Goal: Task Accomplishment & Management: Complete application form

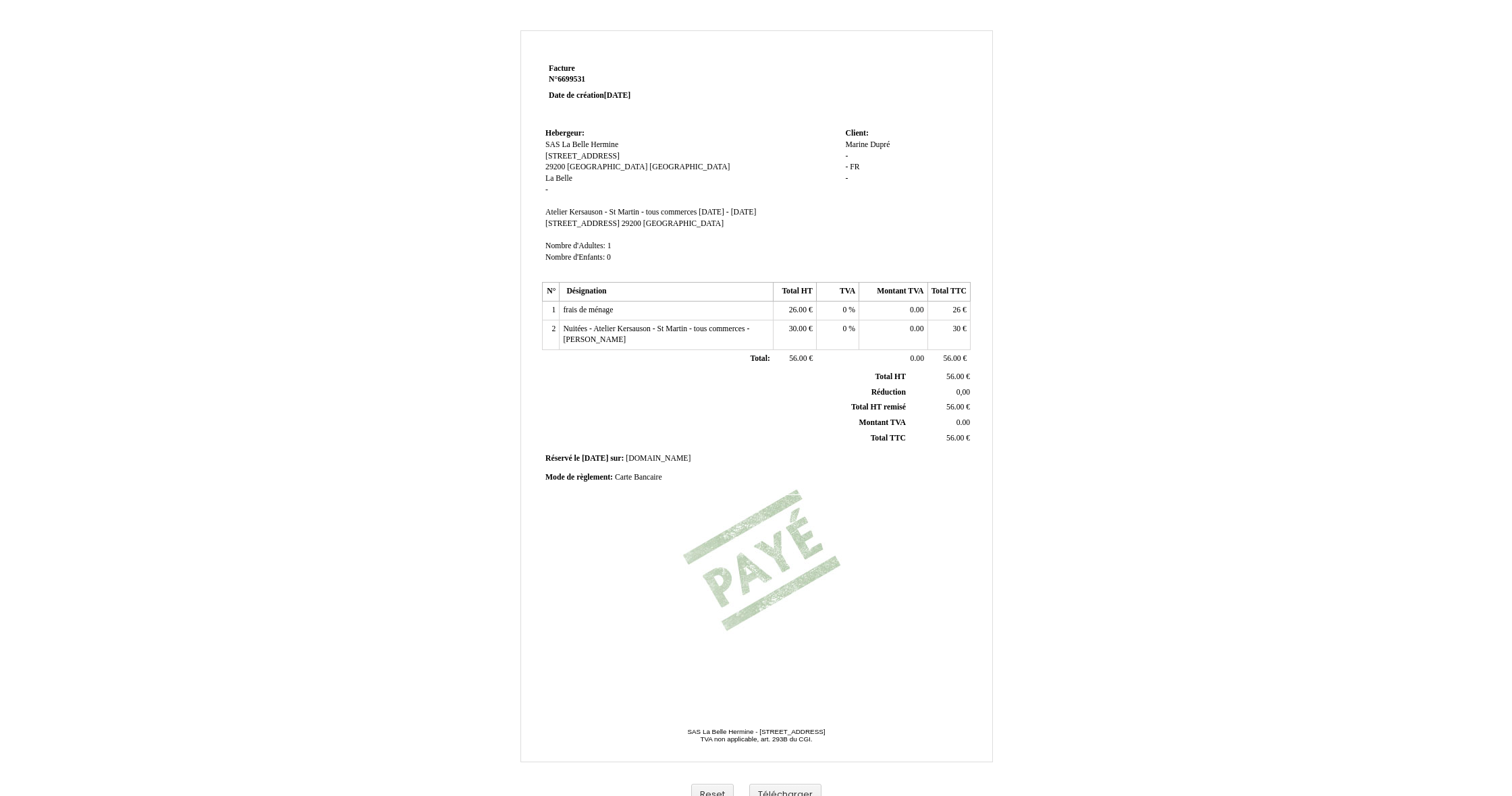
click at [848, 121] on td at bounding box center [841, 92] width 257 height 65
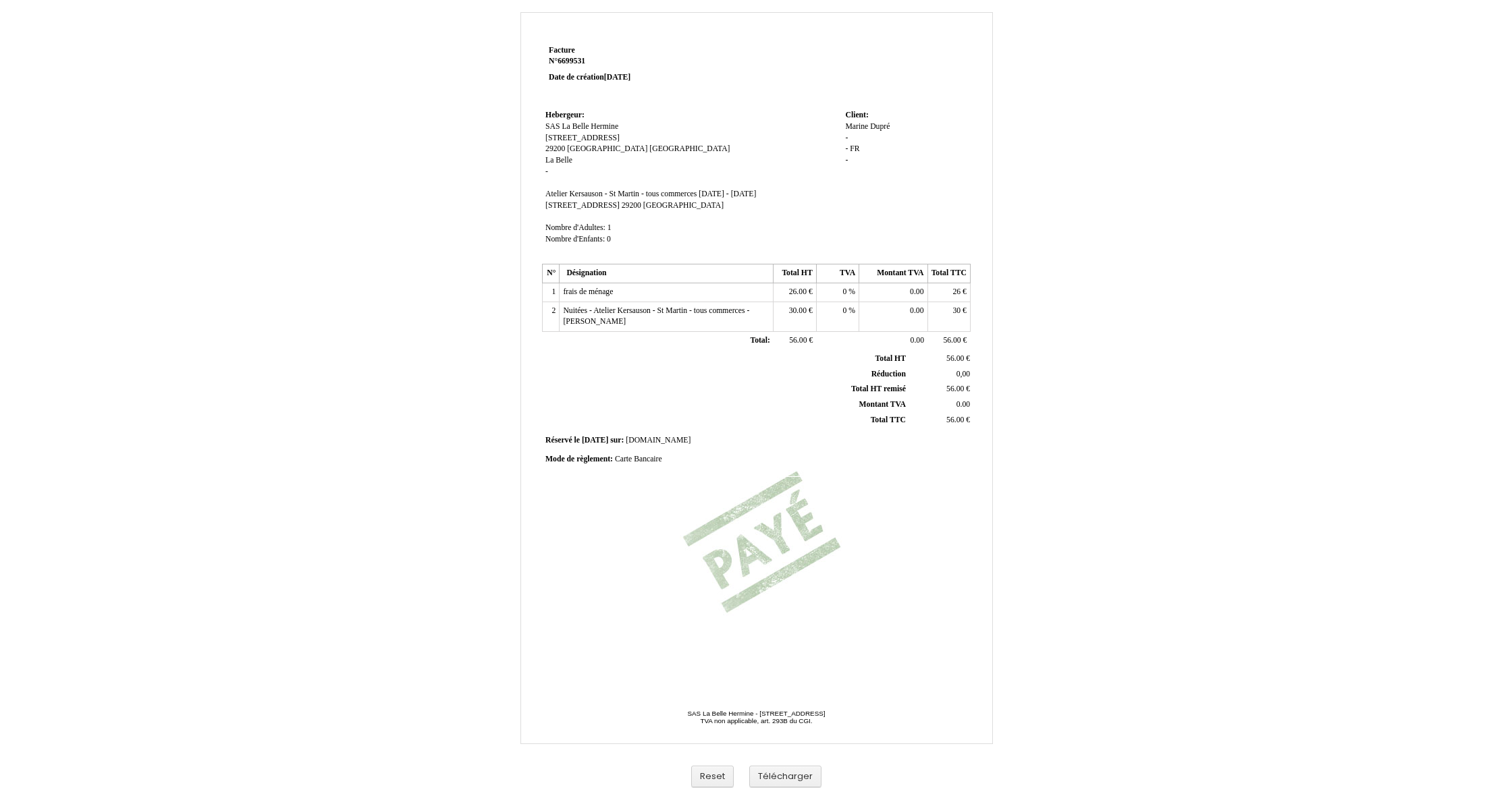
scroll to position [18, 0]
click at [794, 774] on button "Télécharger" at bounding box center [784, 777] width 72 height 22
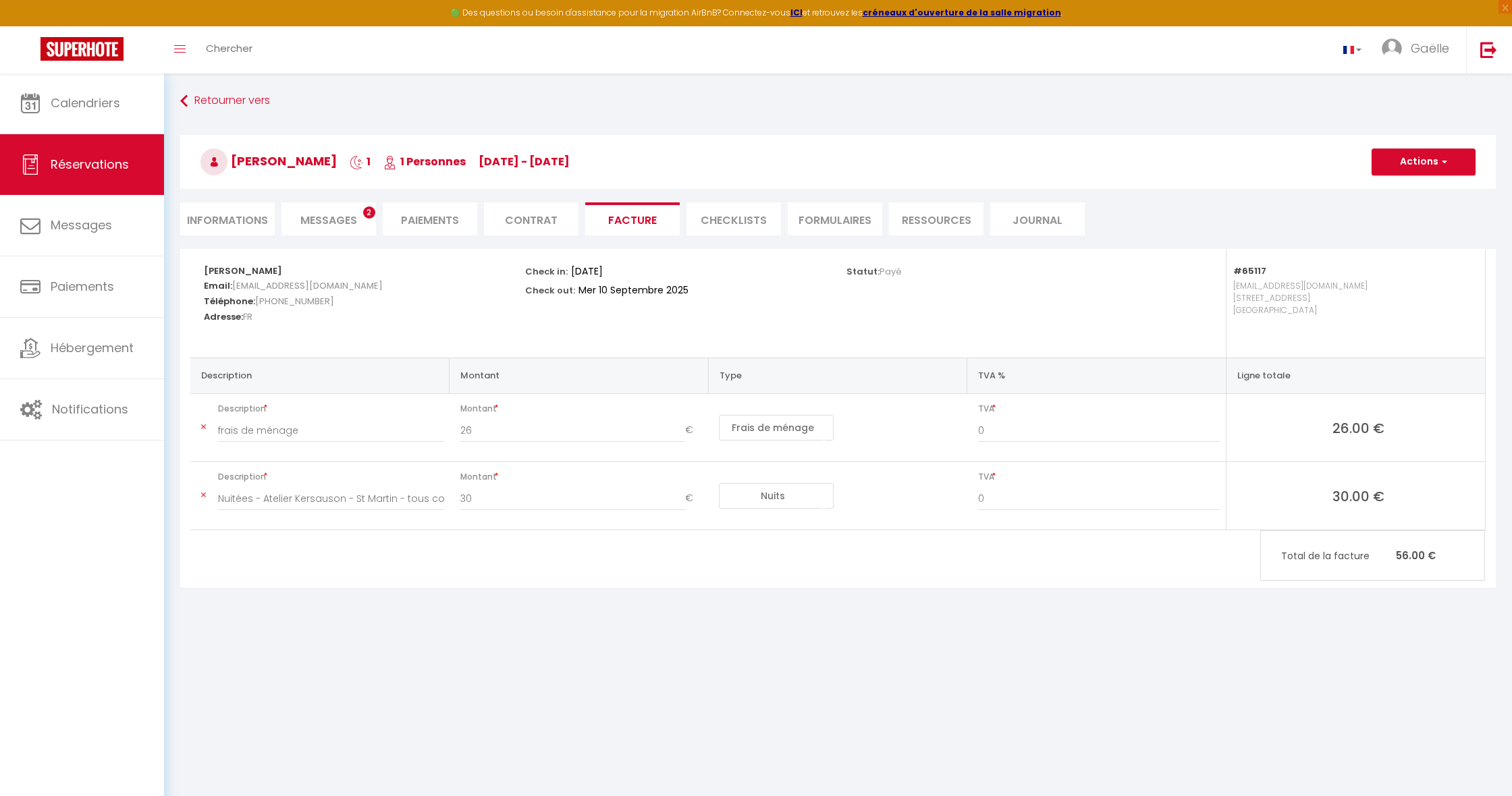
select select "cleaning"
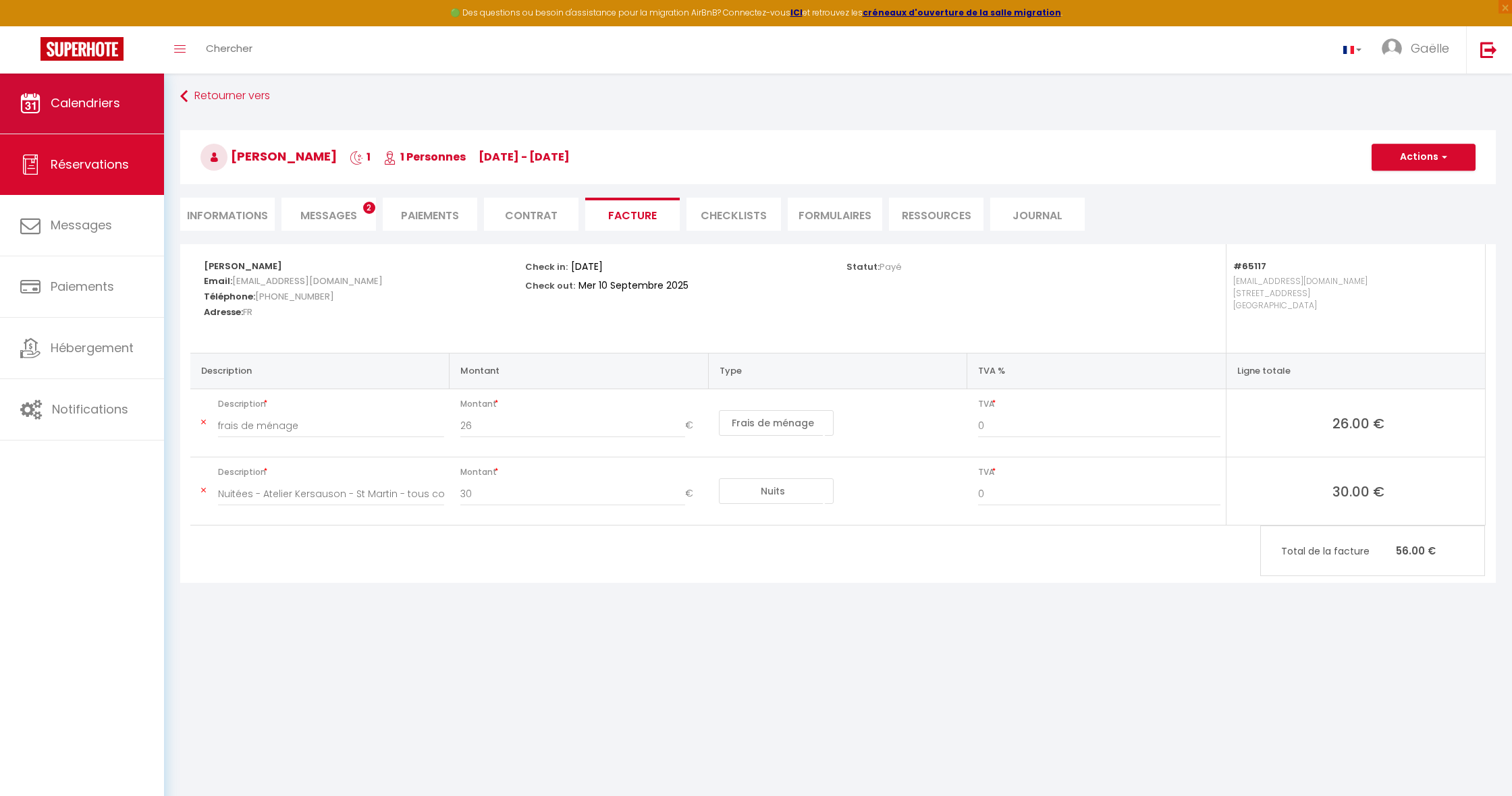
click at [82, 100] on span "Calendriers" at bounding box center [85, 102] width 70 height 17
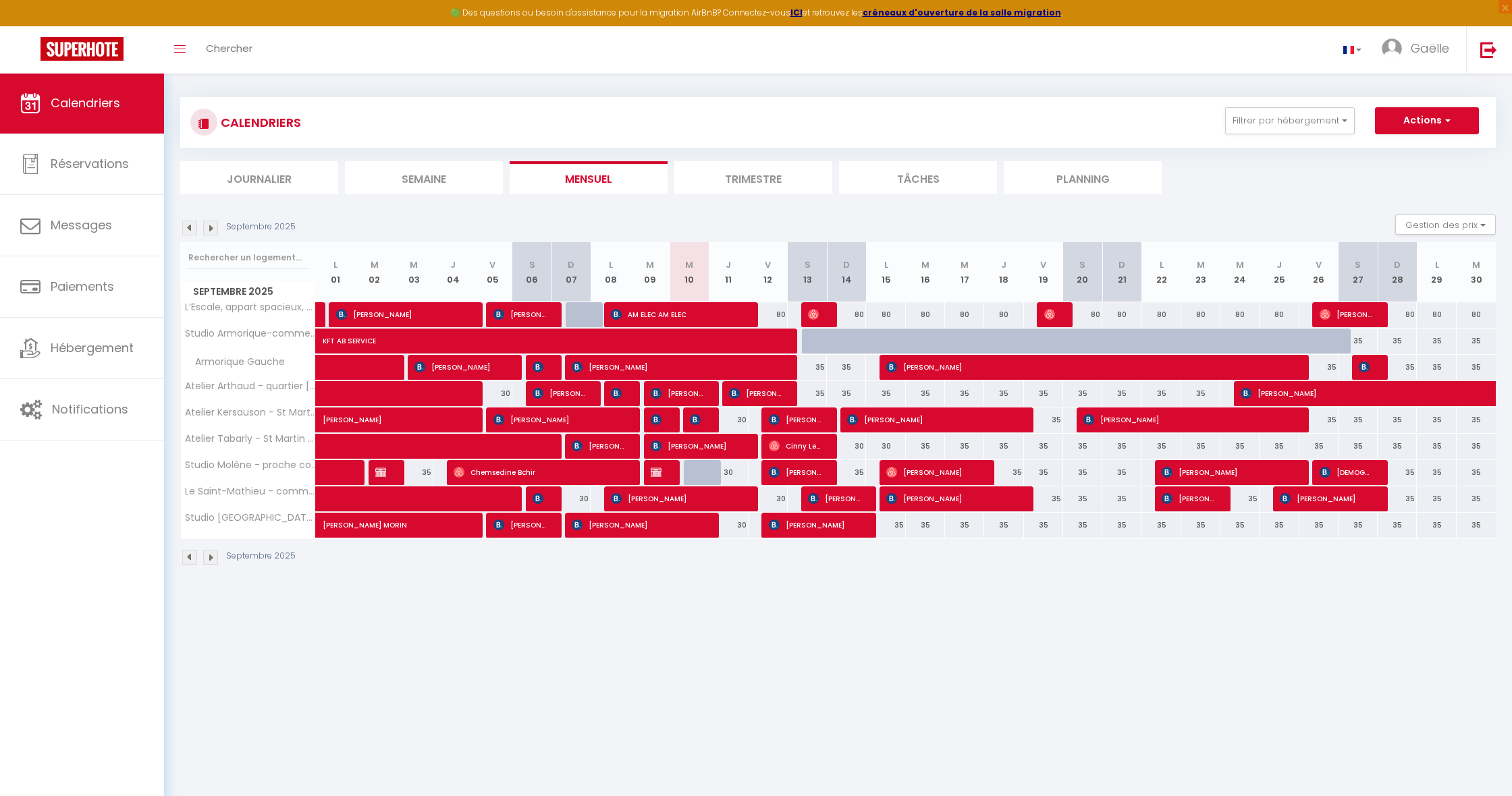
click at [661, 475] on span "Chemsedine Bchir" at bounding box center [657, 472] width 13 height 25
select select "OK"
select select "KO"
select select "0"
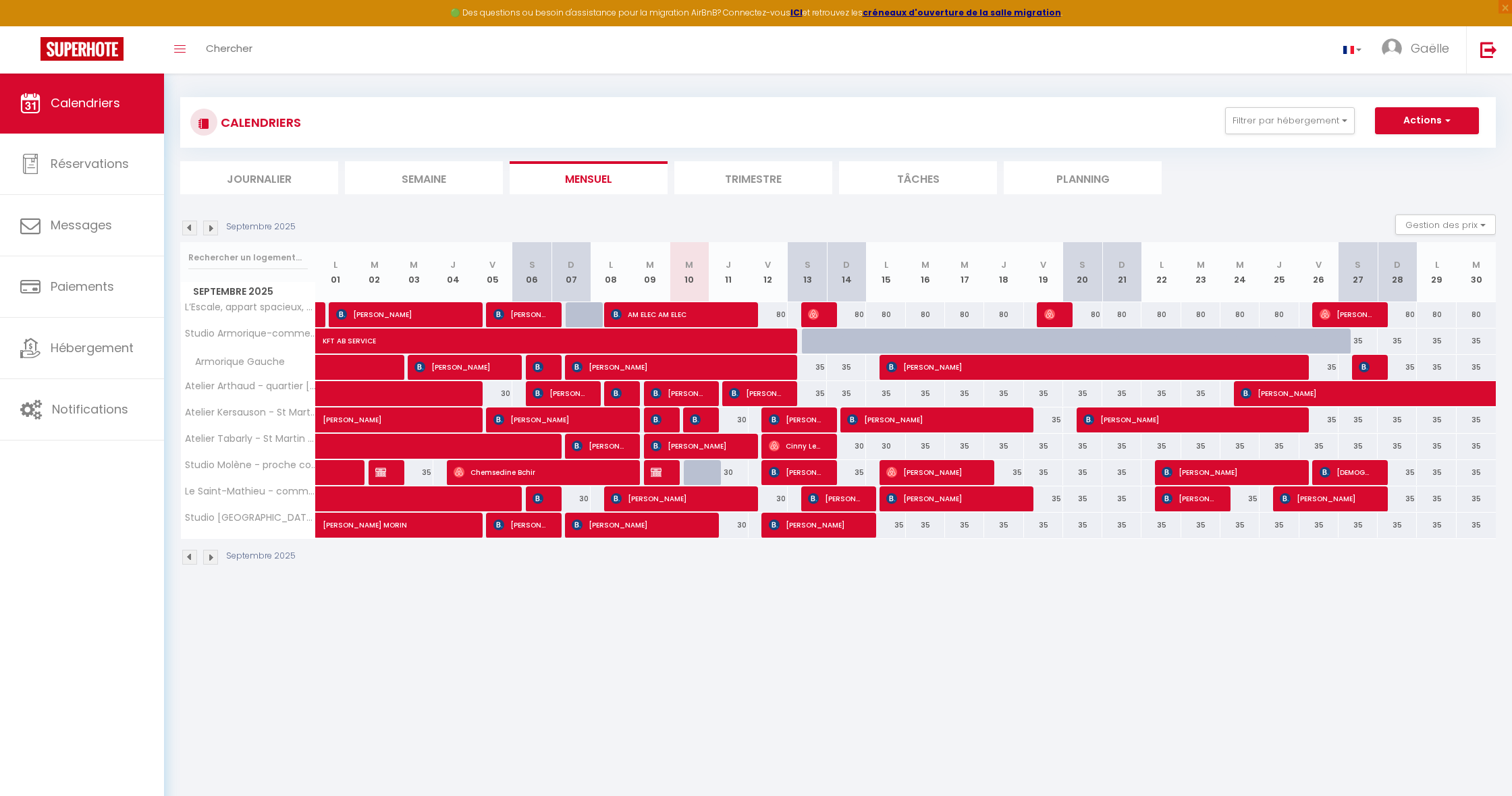
select select "1"
select select
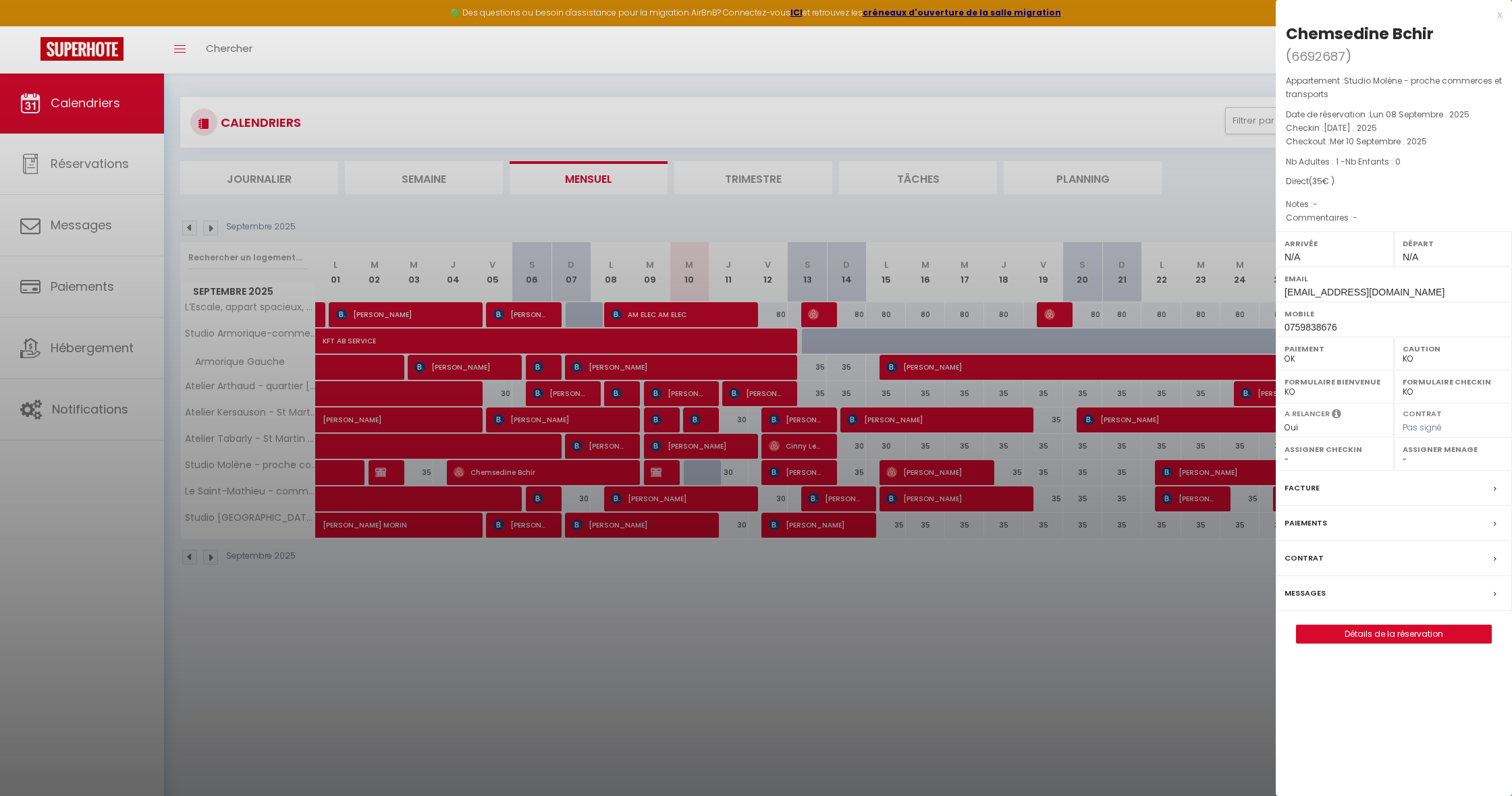
drag, startPoint x: 1432, startPoint y: 29, endPoint x: 1282, endPoint y: 31, distance: 150.0
click at [1282, 31] on div "Chemsedine Bchir ( 6692687 ) Appartement : Studio Molène - proche commerces et …" at bounding box center [1393, 333] width 236 height 621
copy div "Chemsedine Bchir"
click at [695, 471] on div at bounding box center [756, 398] width 1512 height 796
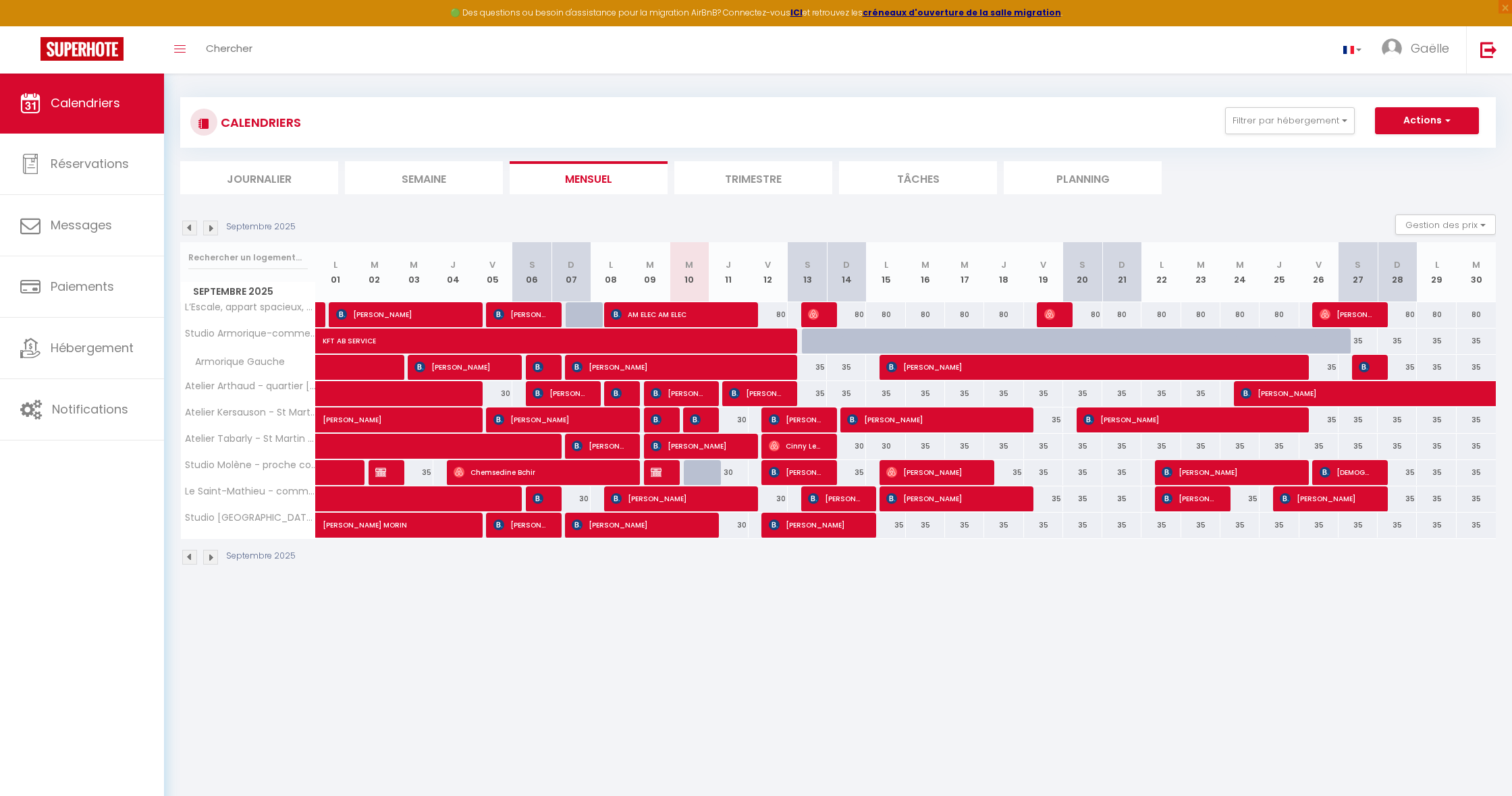
click at [695, 471] on div at bounding box center [704, 473] width 40 height 25
type input "30"
type input "Mer 10 Septembre 2025"
type input "Jeu 11 Septembre 2025"
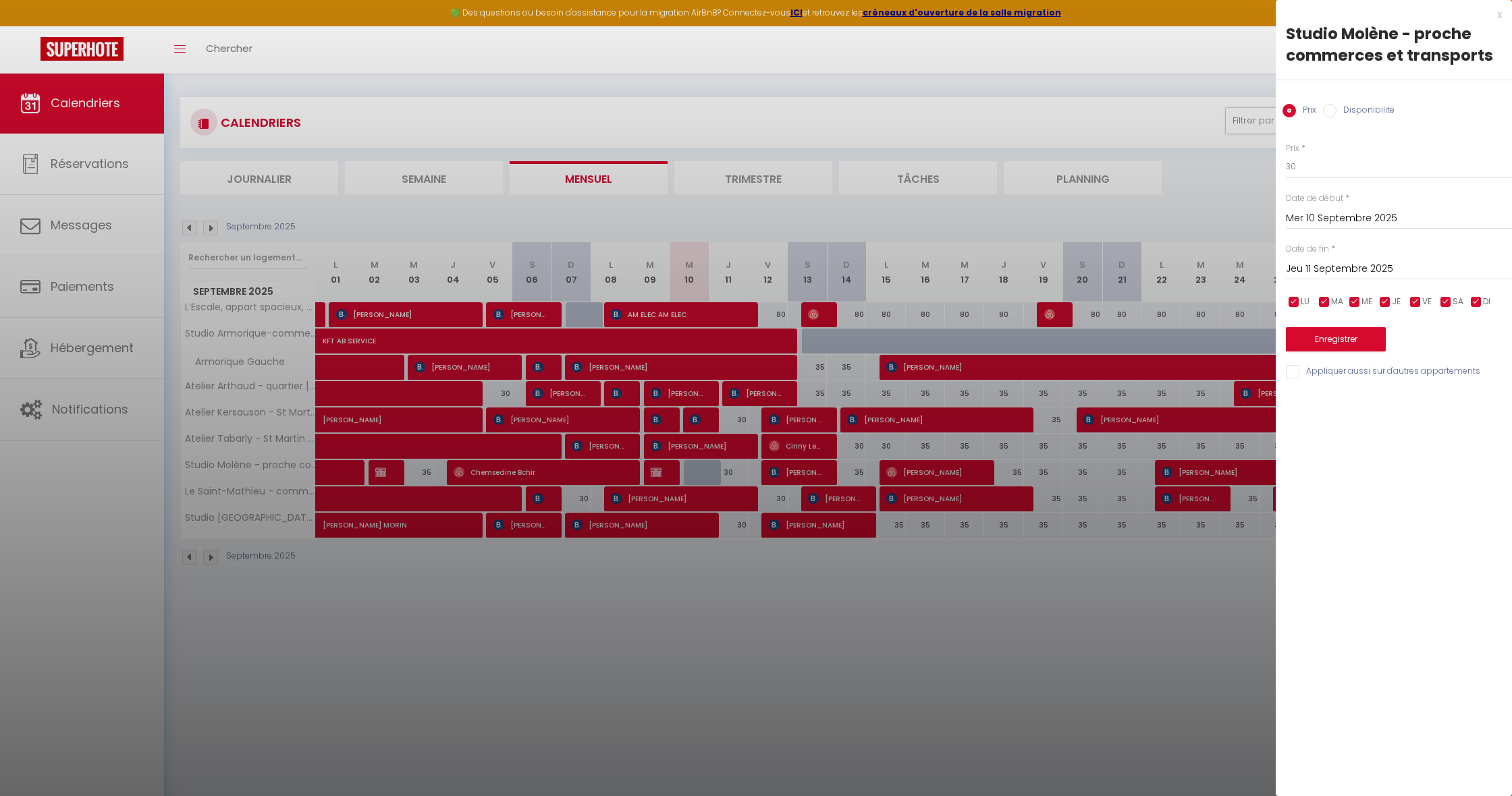
click at [1336, 111] on input "Disponibilité" at bounding box center [1329, 110] width 13 height 13
radio input "true"
click at [1291, 111] on input "Prix" at bounding box center [1289, 110] width 13 height 13
radio input "true"
radio input "false"
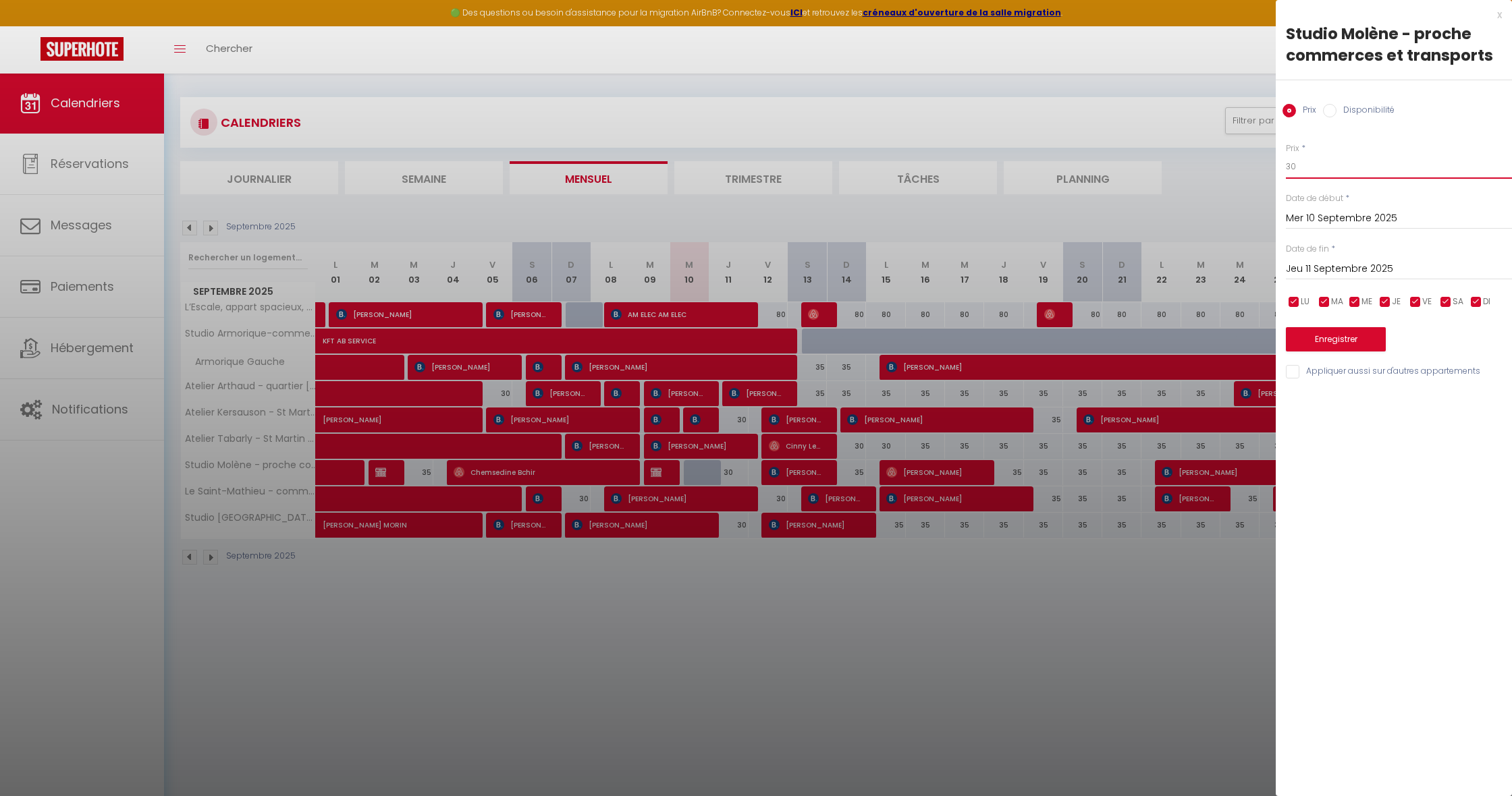
click at [1316, 163] on input "30" at bounding box center [1399, 166] width 226 height 25
type input "35"
click at [1344, 336] on button "Enregistrer" at bounding box center [1336, 339] width 100 height 25
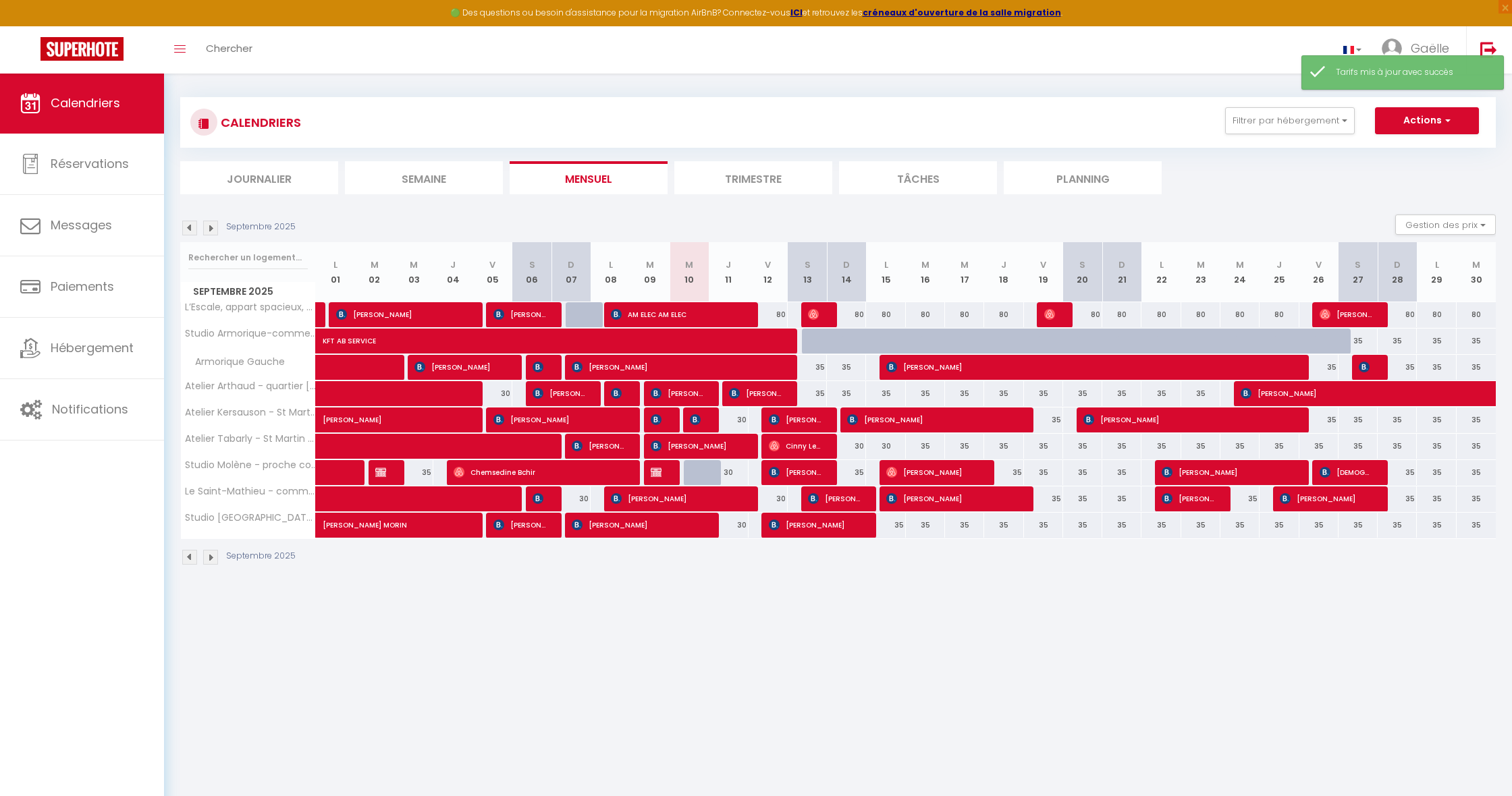
click at [703, 476] on div at bounding box center [704, 473] width 40 height 25
type input "35"
select select "1"
type input "Mer 10 Septembre 2025"
type input "Jeu 11 Septembre 2025"
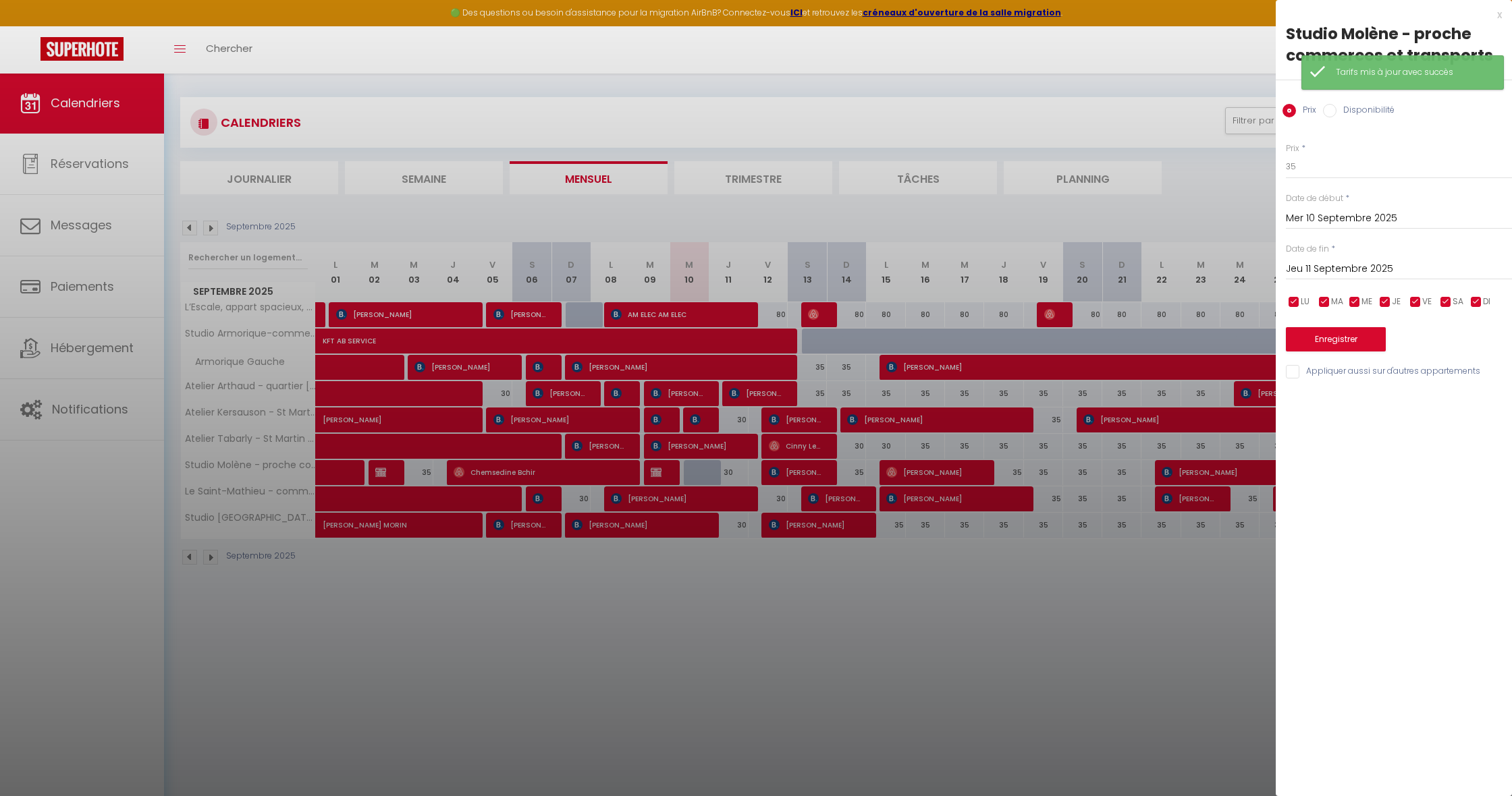
drag, startPoint x: 1333, startPoint y: 110, endPoint x: 1334, endPoint y: 121, distance: 11.0
click at [1333, 110] on input "Disponibilité" at bounding box center [1329, 110] width 13 height 13
radio input "true"
radio input "false"
click at [1357, 333] on button "Enregistrer" at bounding box center [1336, 341] width 100 height 25
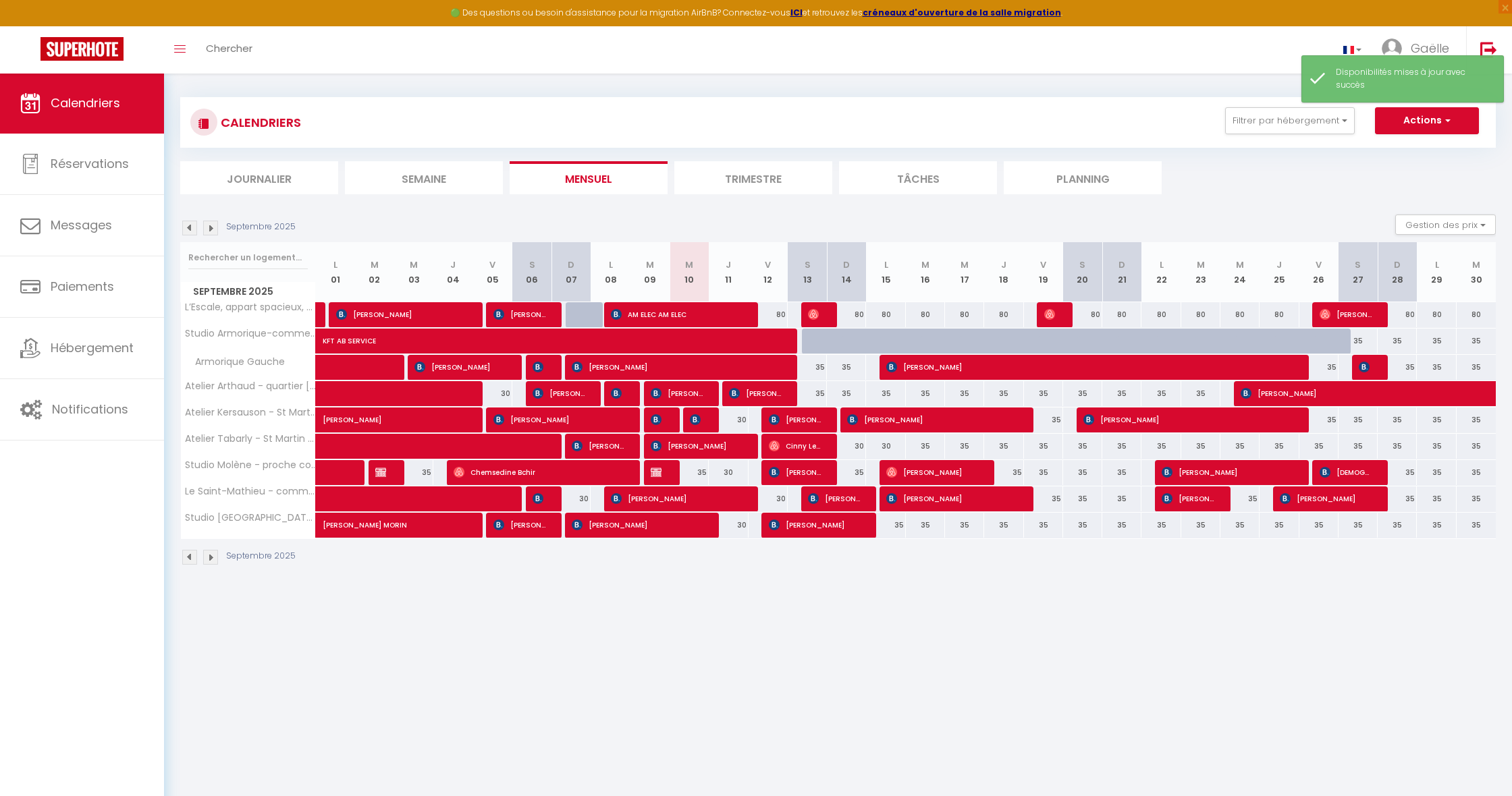
click at [1456, 121] on button "Actions" at bounding box center [1427, 121] width 104 height 27
click at [1441, 153] on link "Nouvelle réservation" at bounding box center [1412, 152] width 118 height 21
select select
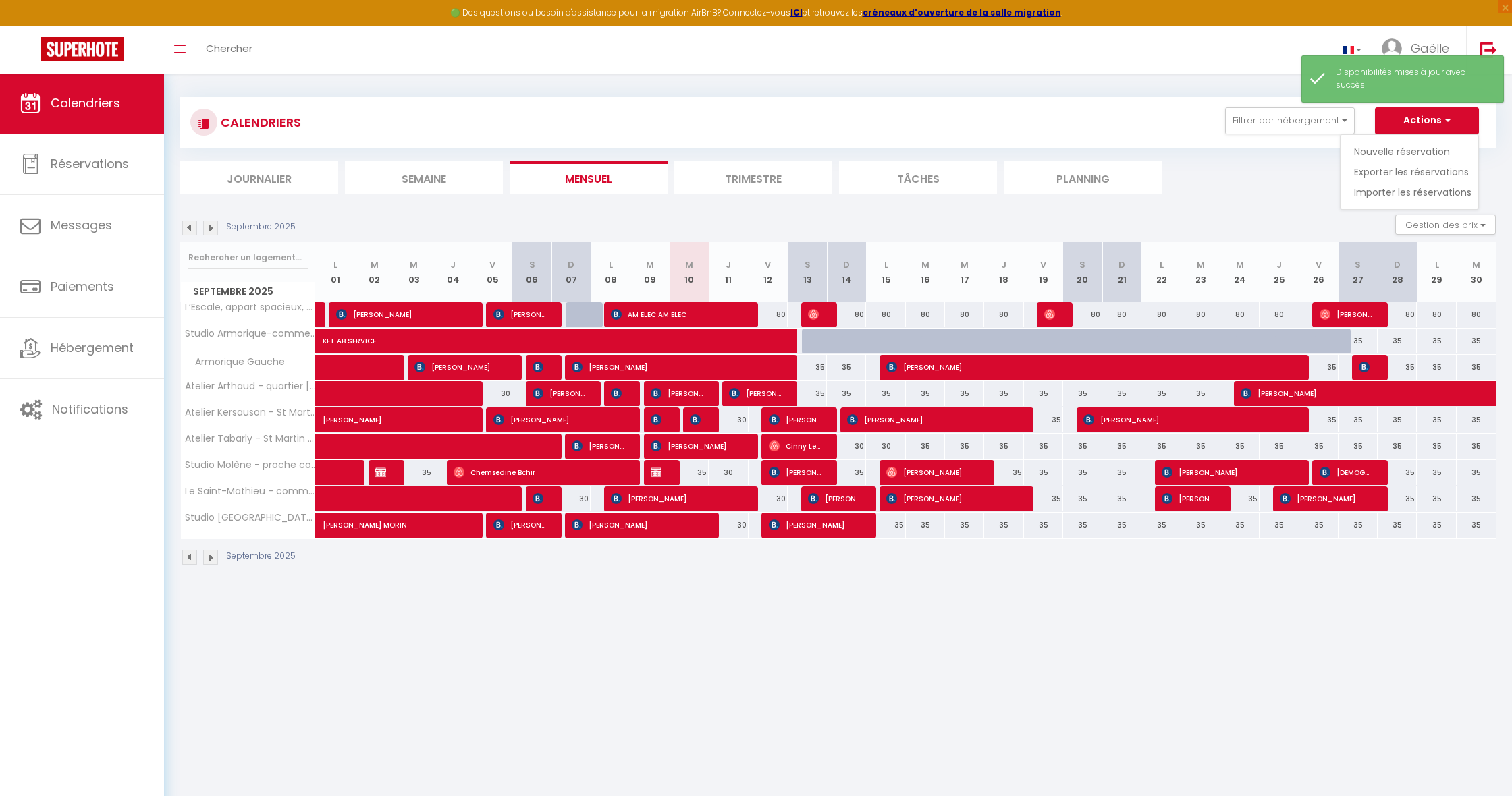
select select
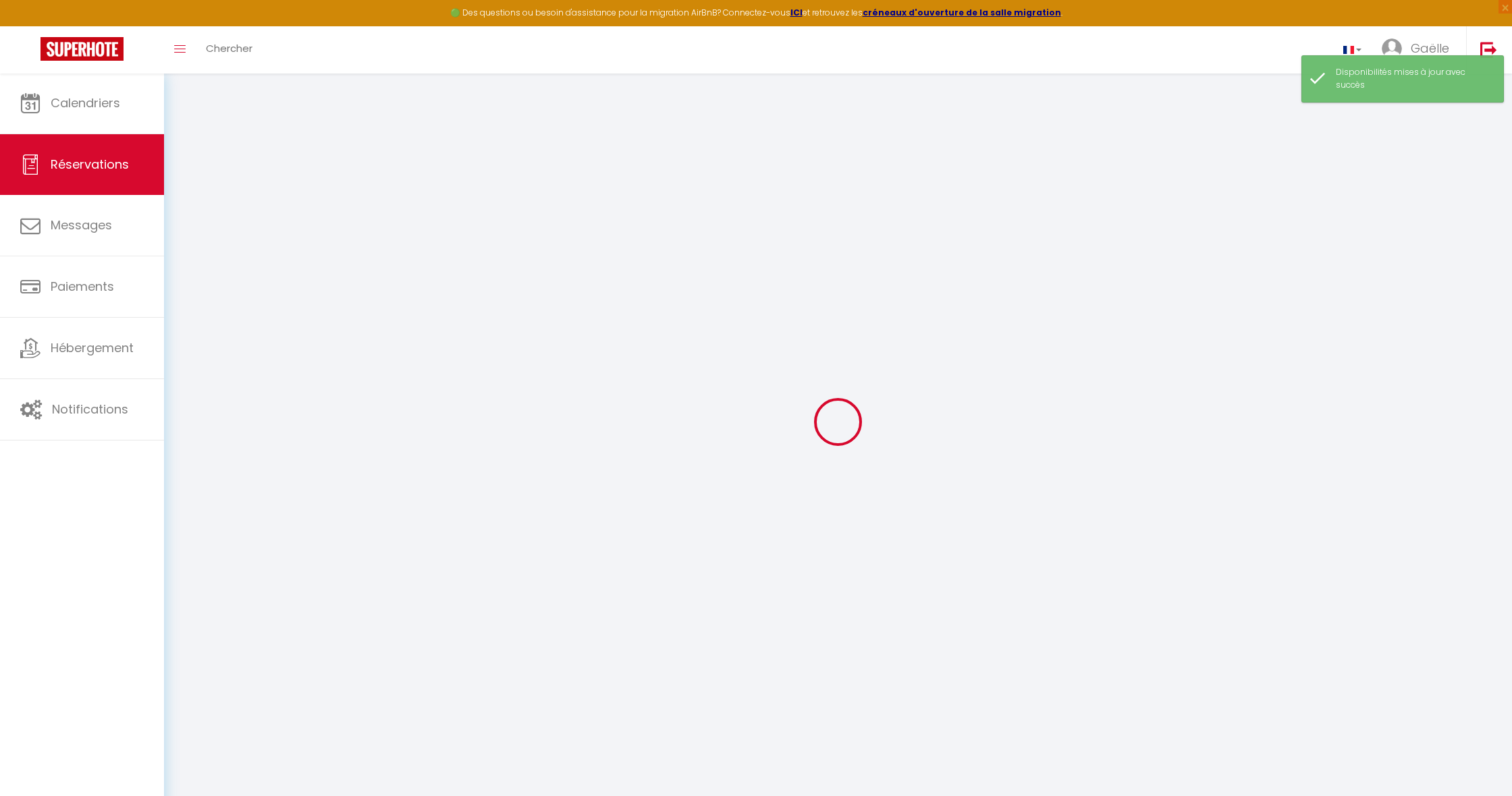
select select
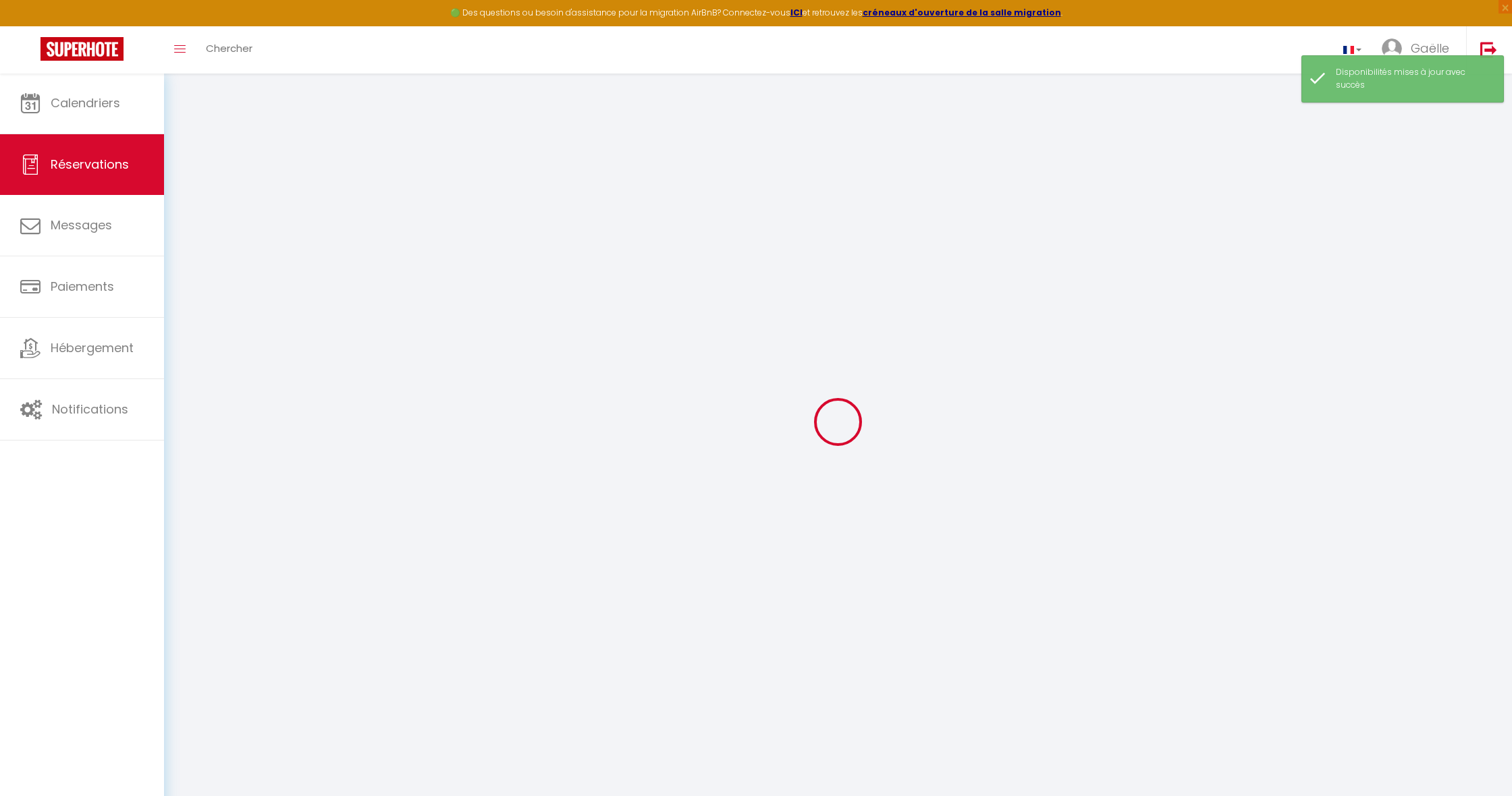
select select
checkbox input "false"
select select
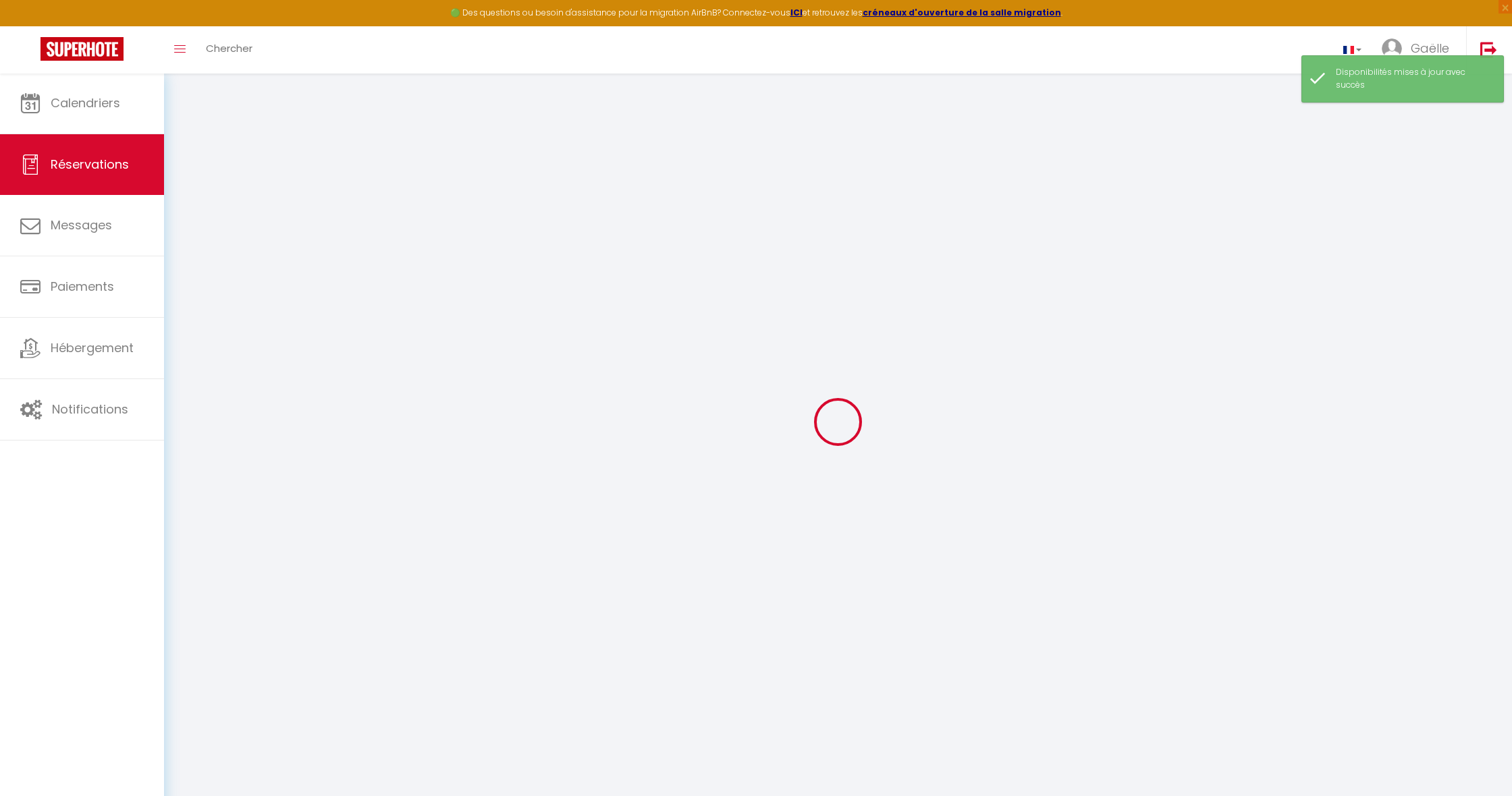
select select
checkbox input "false"
select select
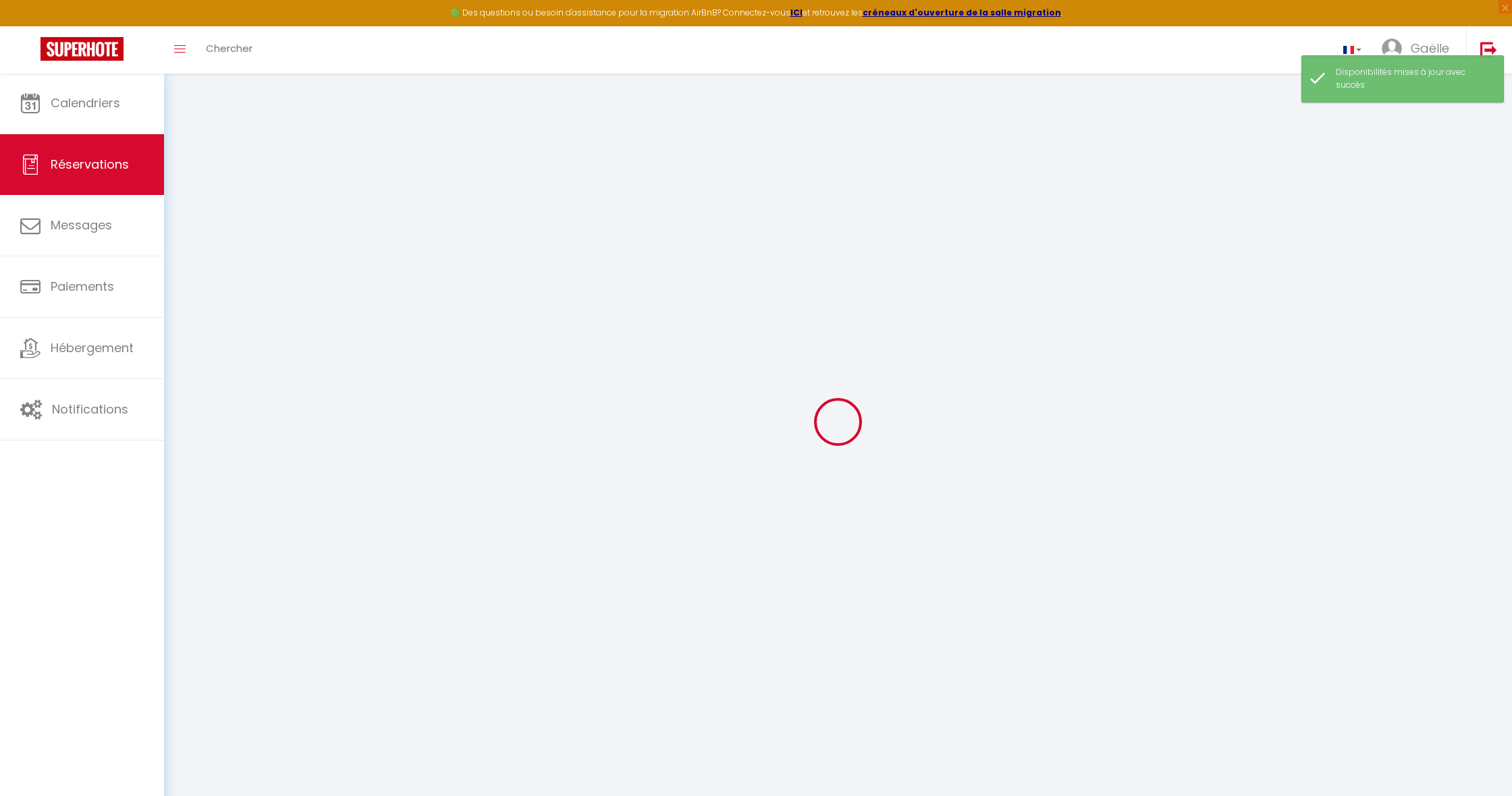
select select
checkbox input "false"
select select
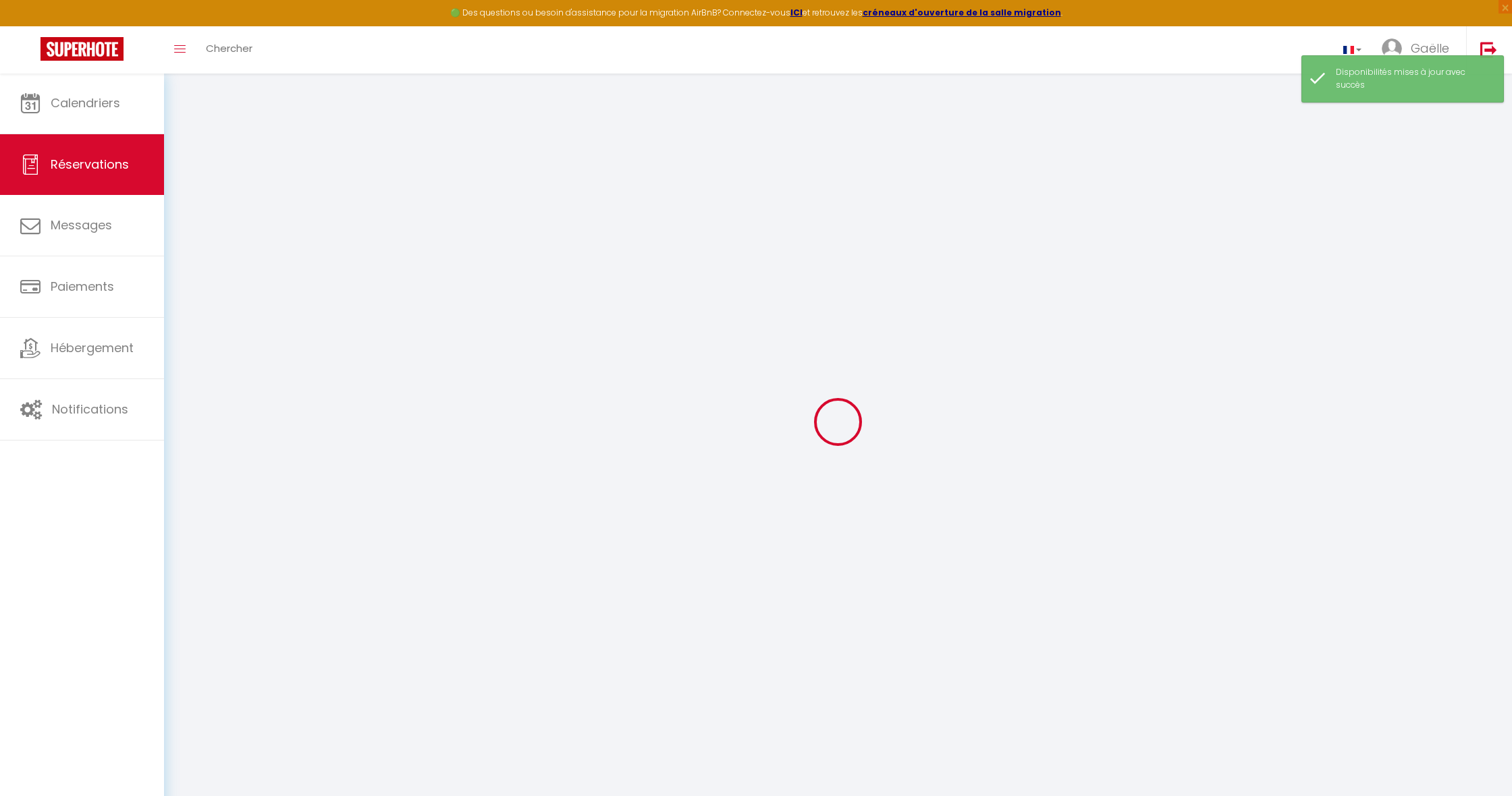
select select
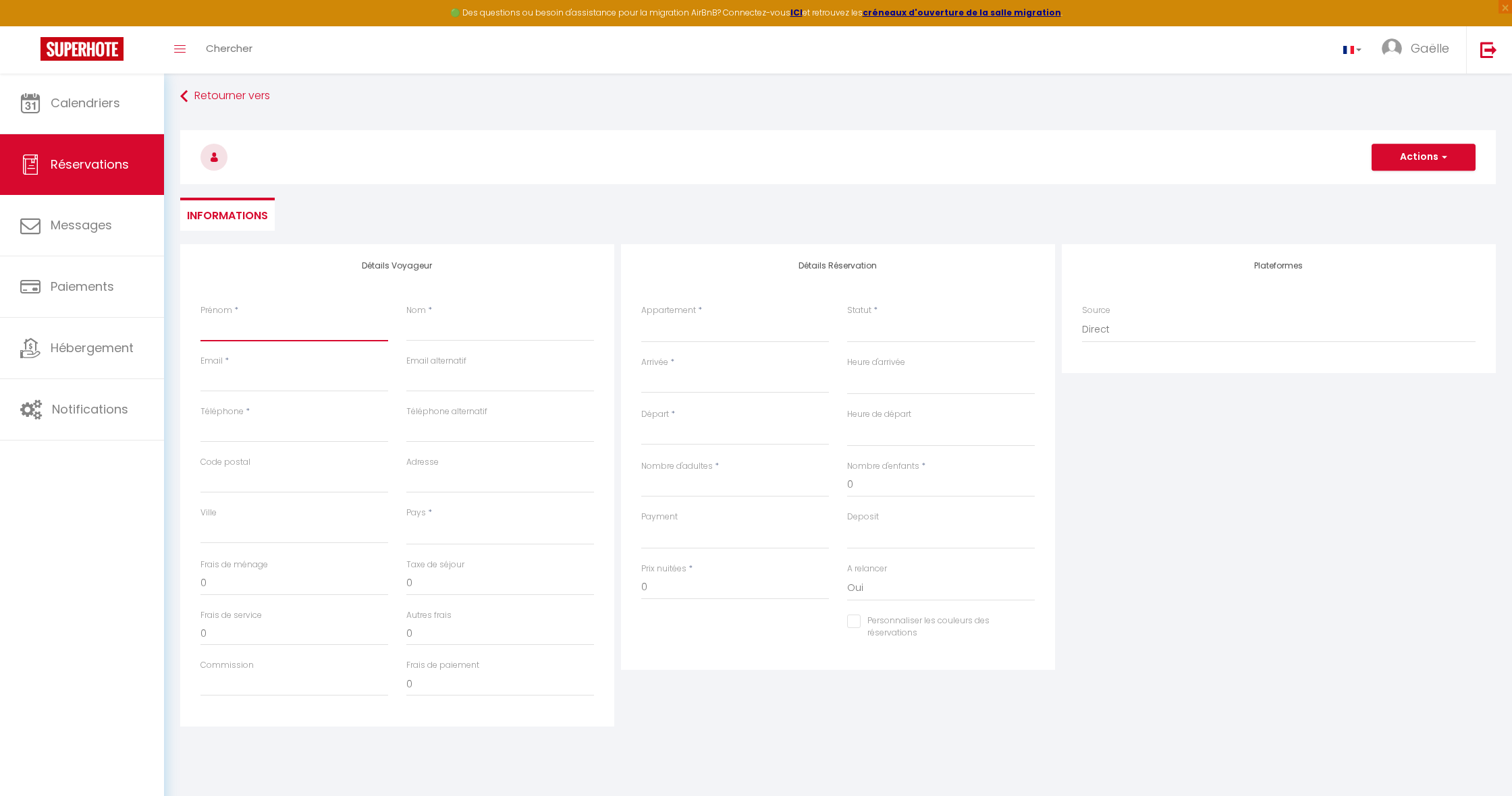
type input "V"
select select
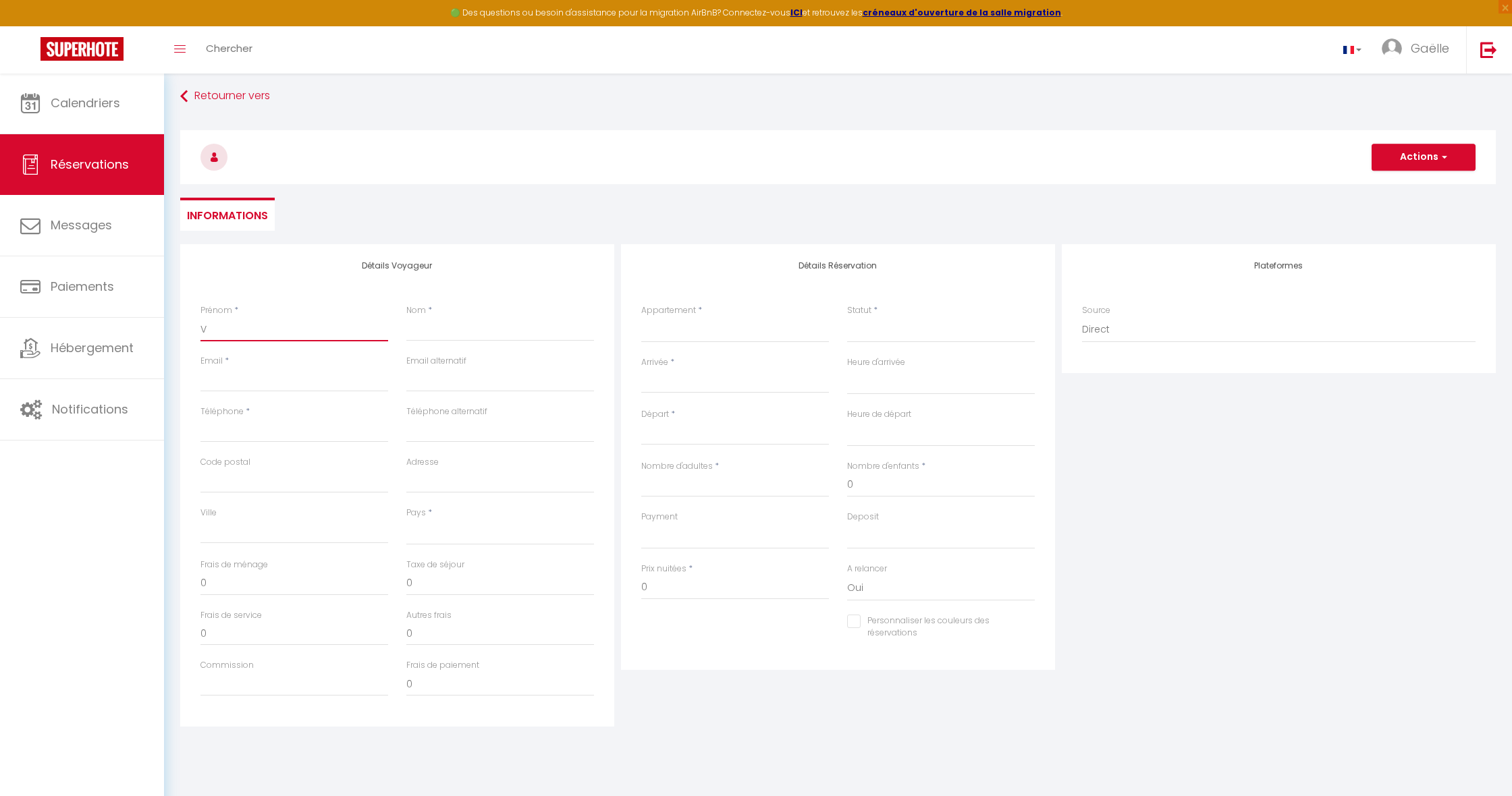
select select
checkbox input "false"
select select
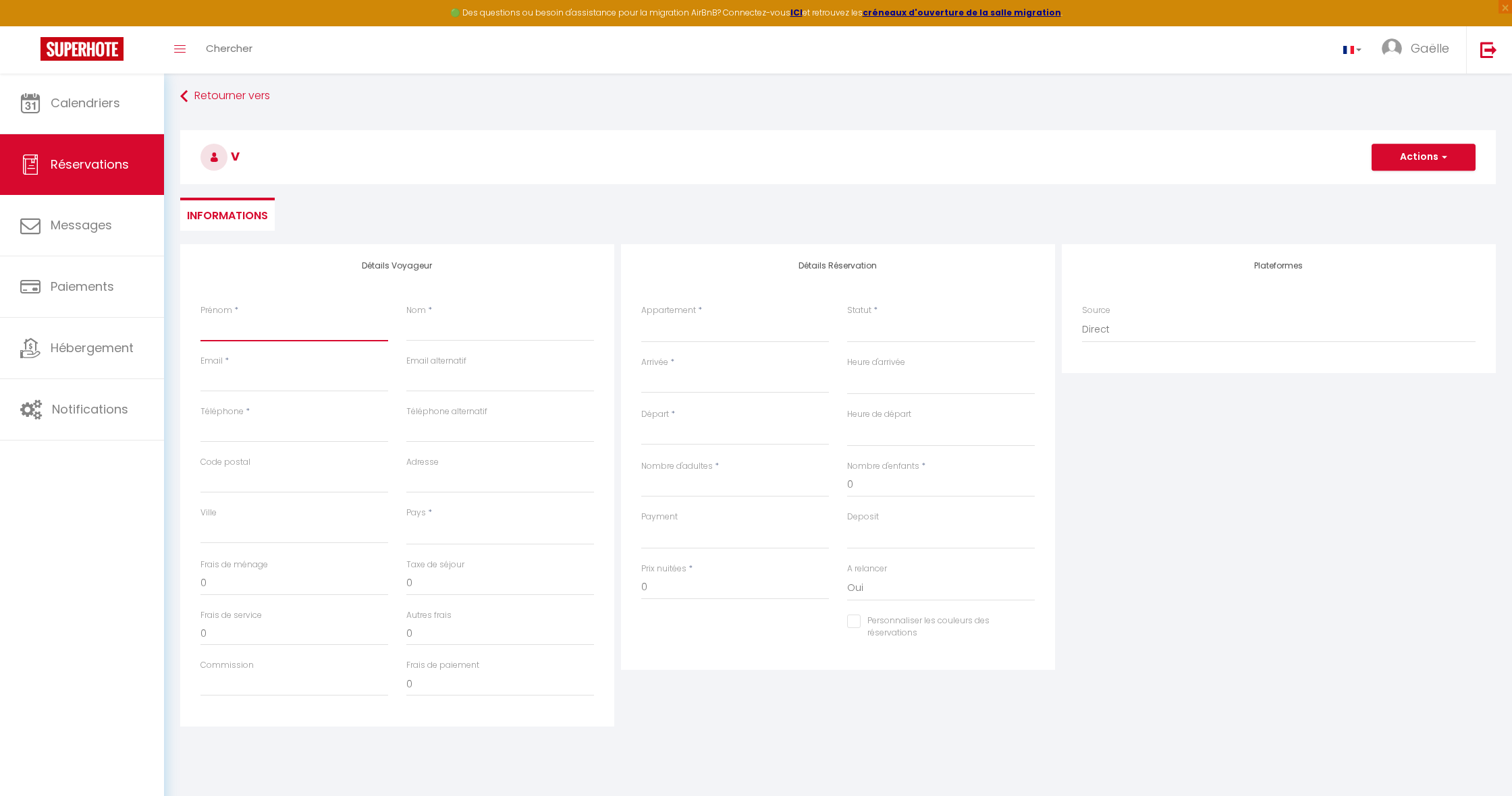
select select
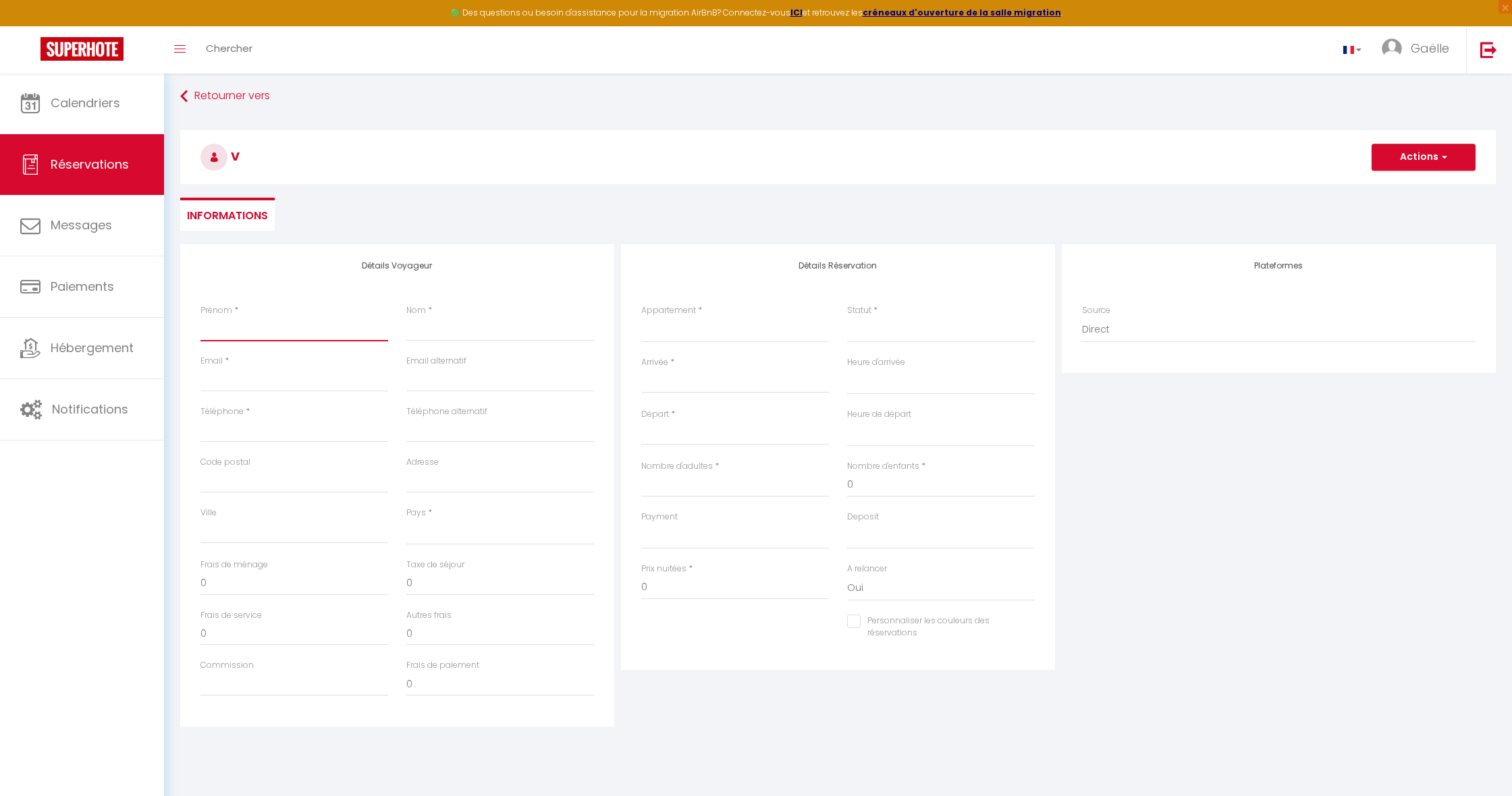
select select
checkbox input "false"
paste input "Chemsedine Bchir"
type input "Chemsedine Bchir"
select select
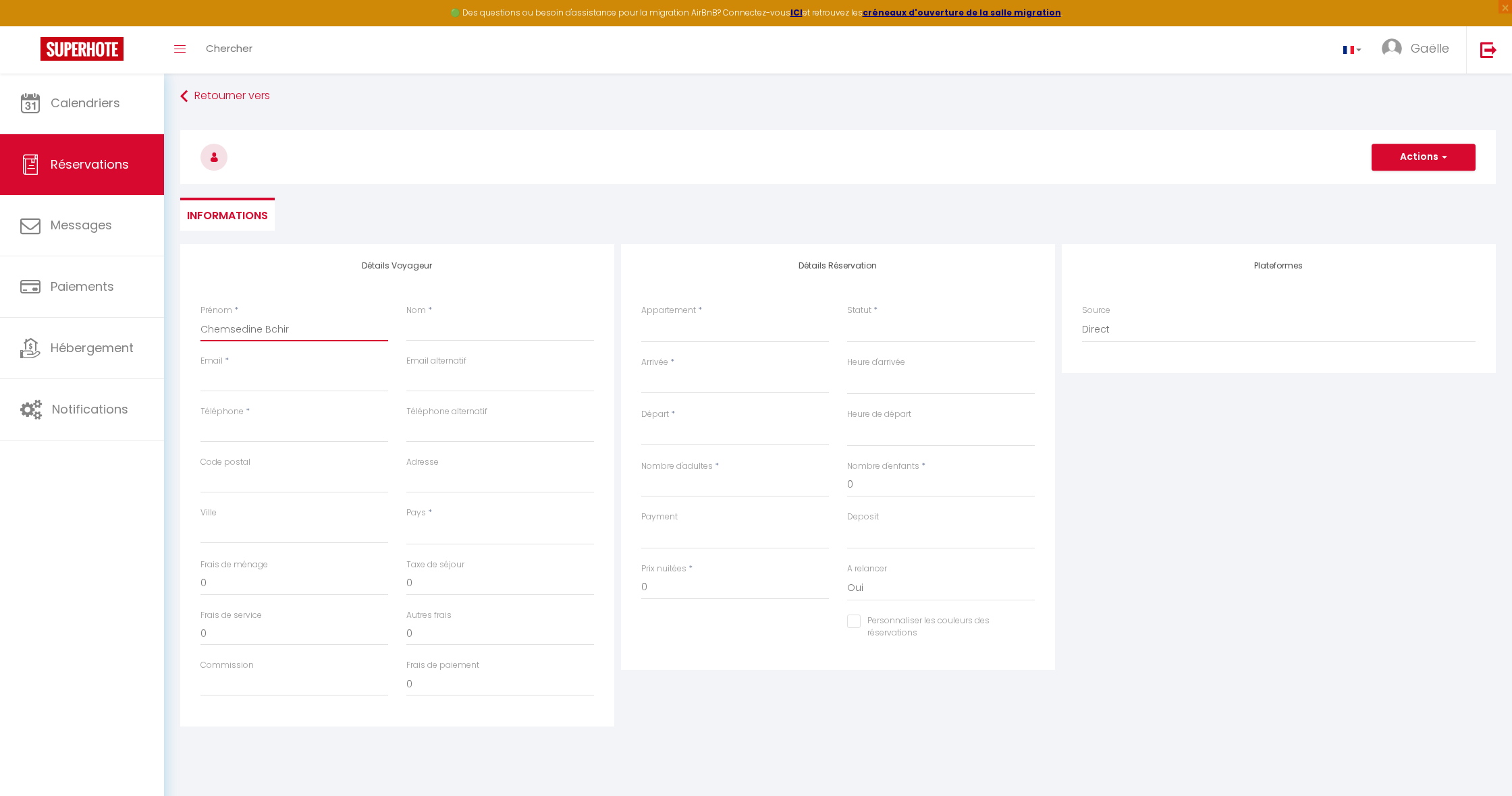
select select
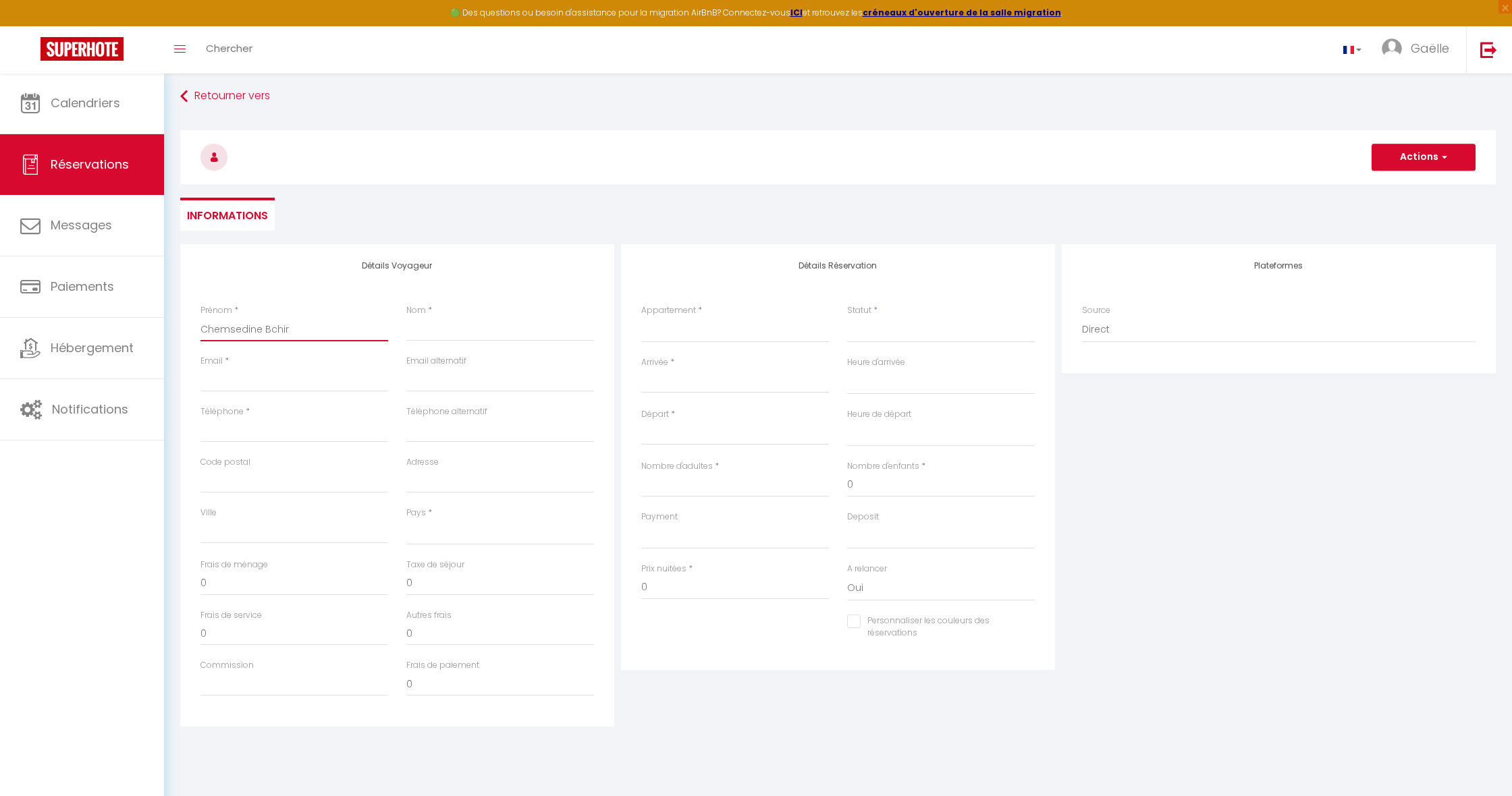
select select
checkbox input "false"
type input "Chemsedine Bchi"
select select
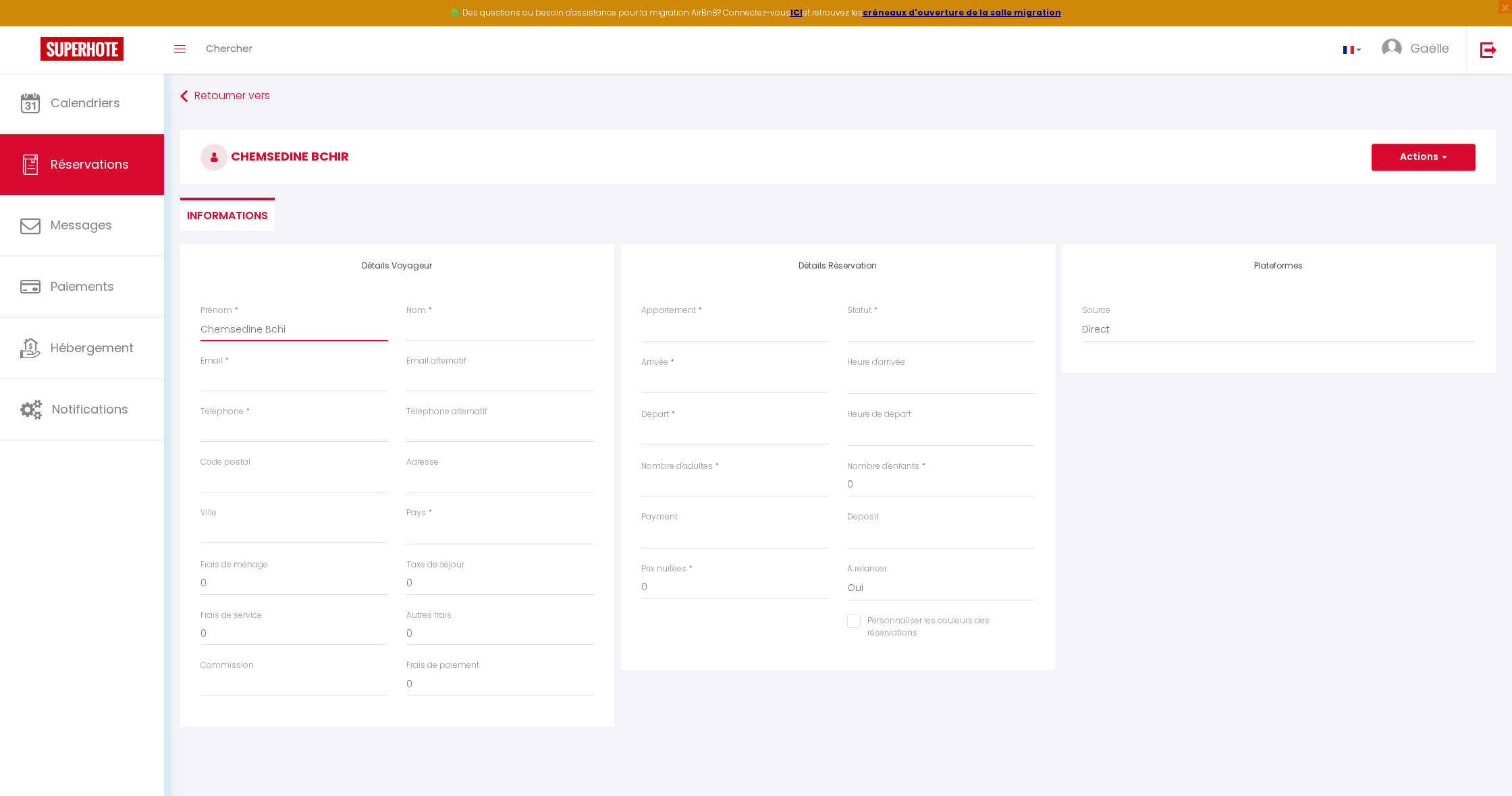
select select
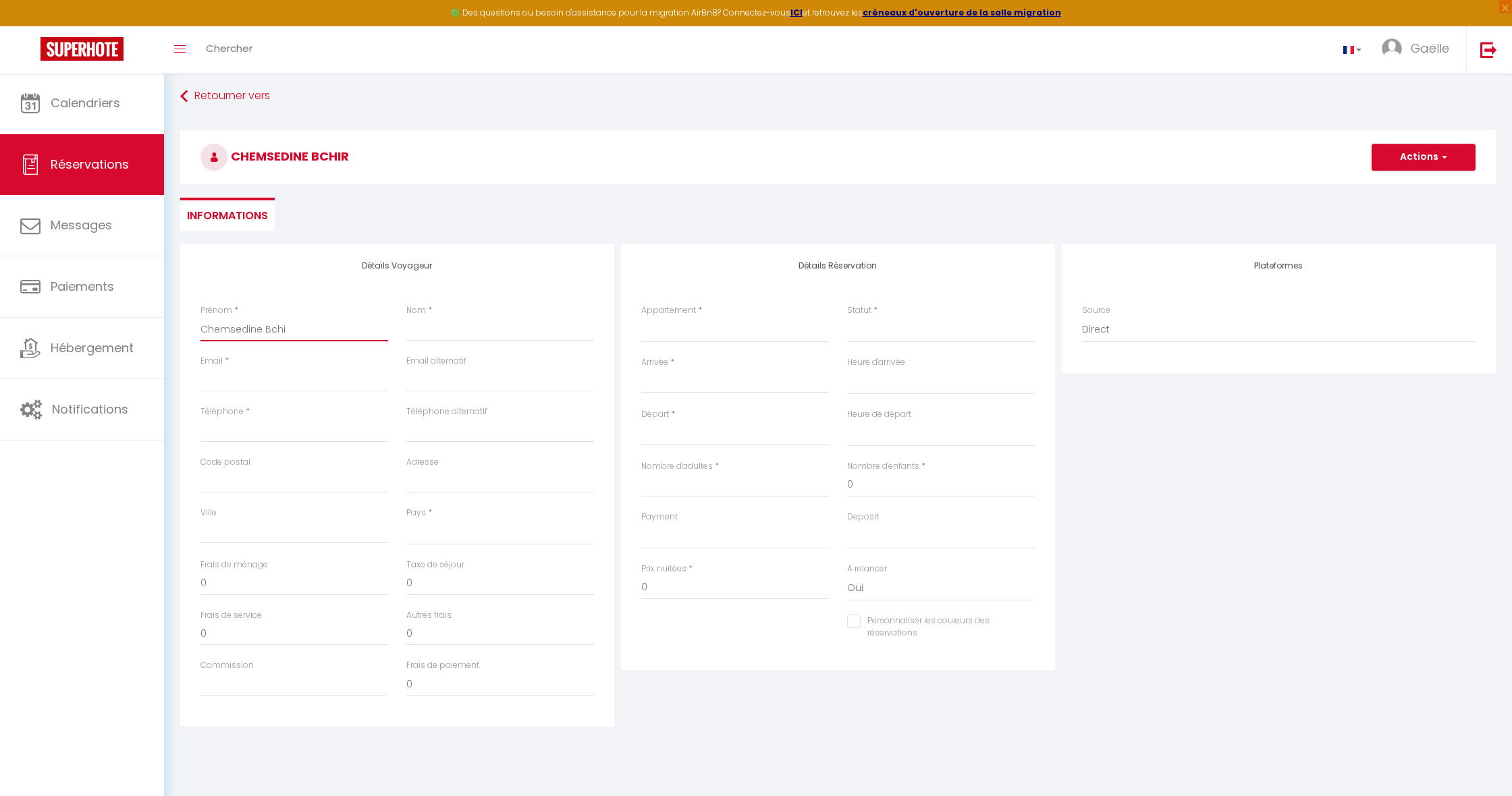
checkbox input "false"
type input "Chemsedine Bch"
select select
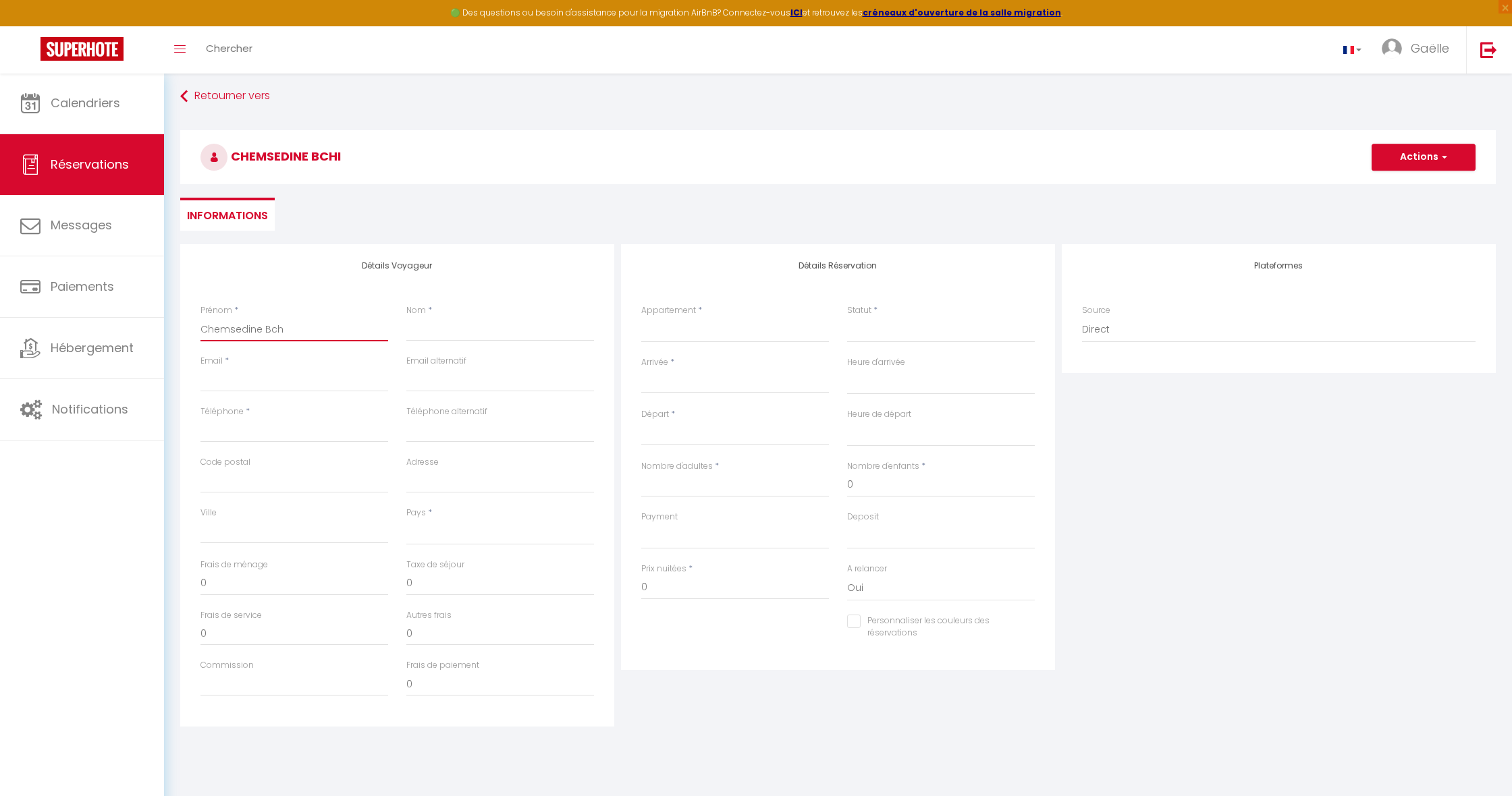
select select
checkbox input "false"
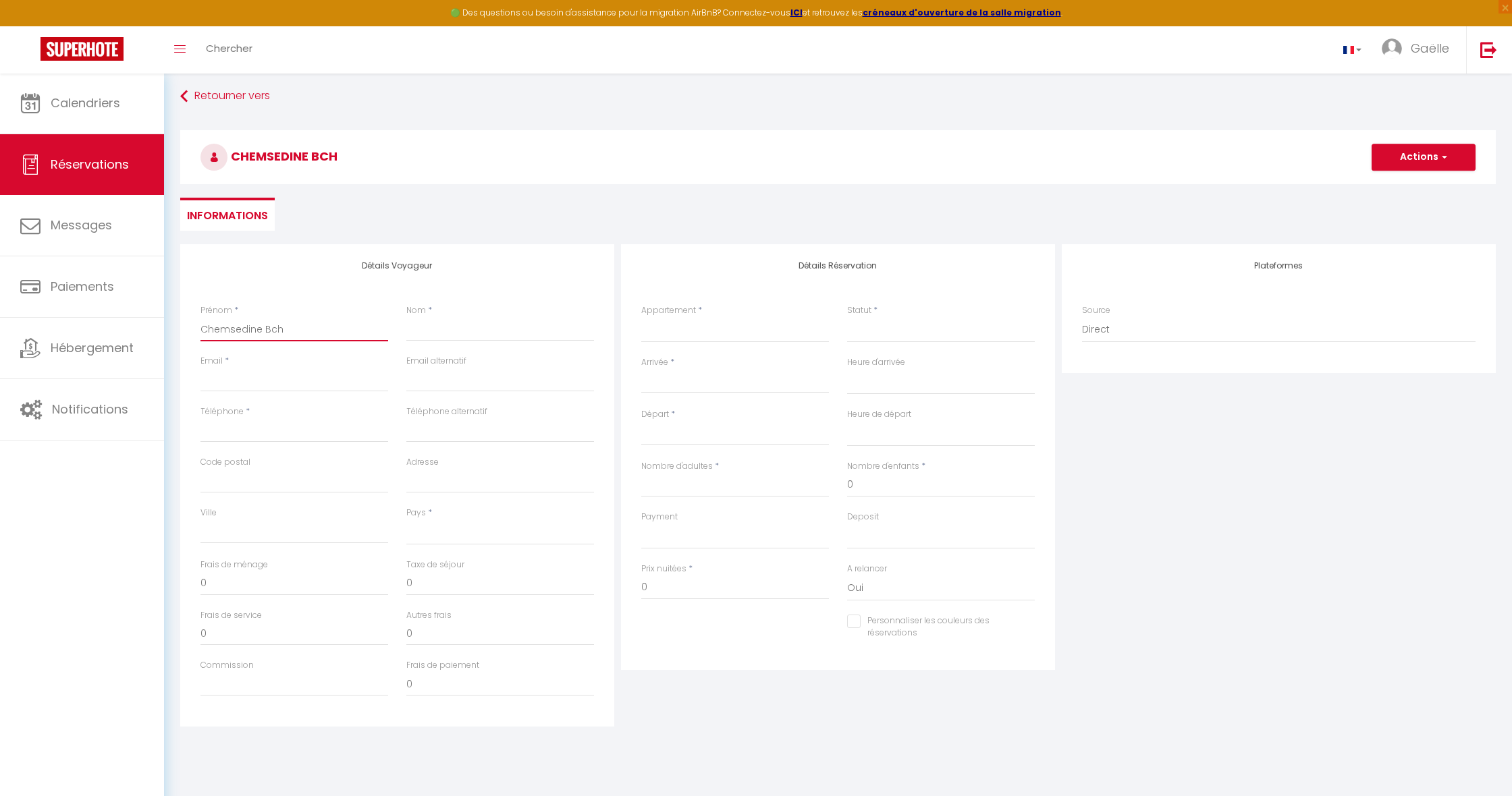
type input "Chemsedine Bc"
select select
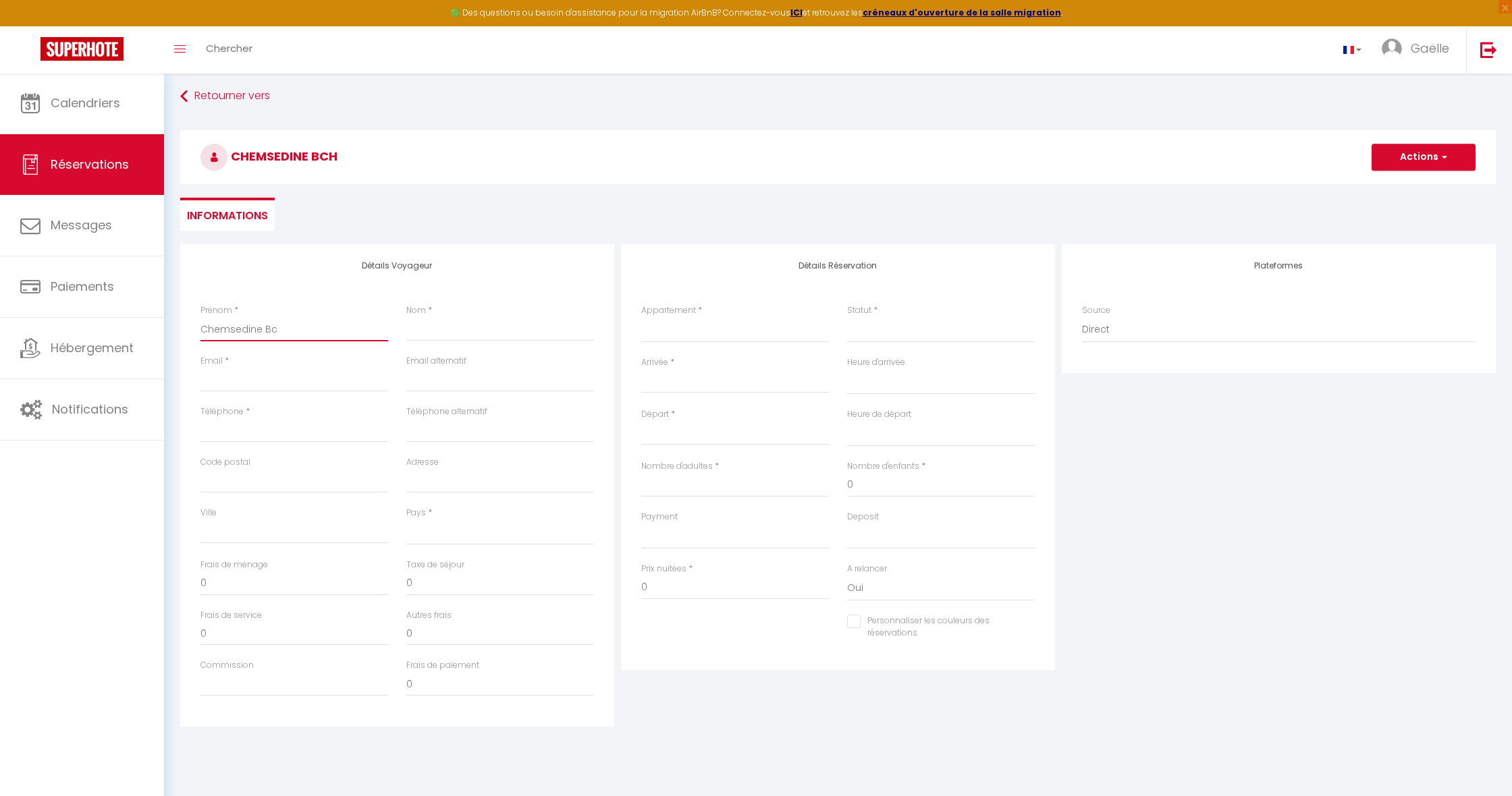
select select
checkbox input "false"
type input "Chemsedine B"
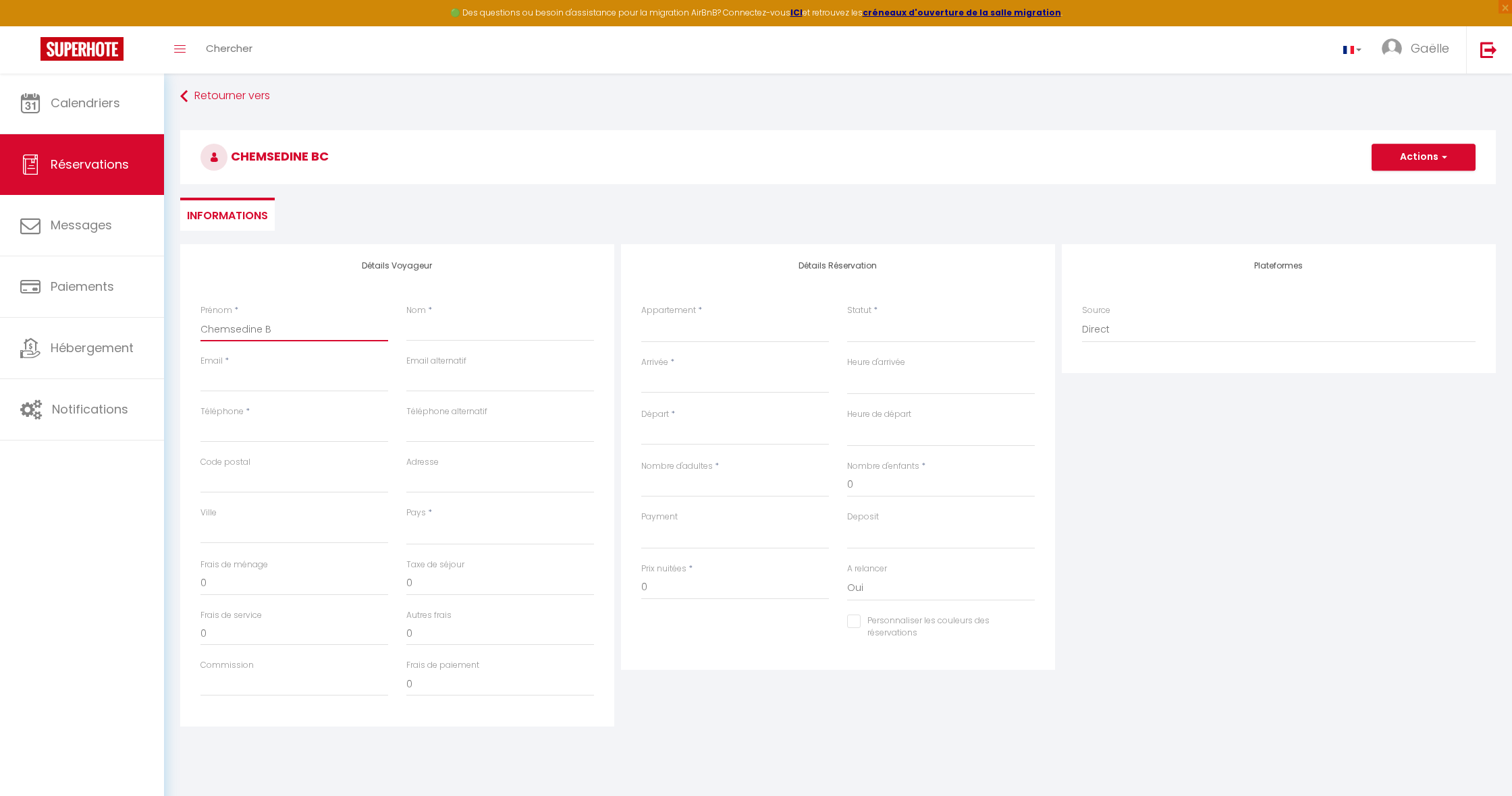
select select
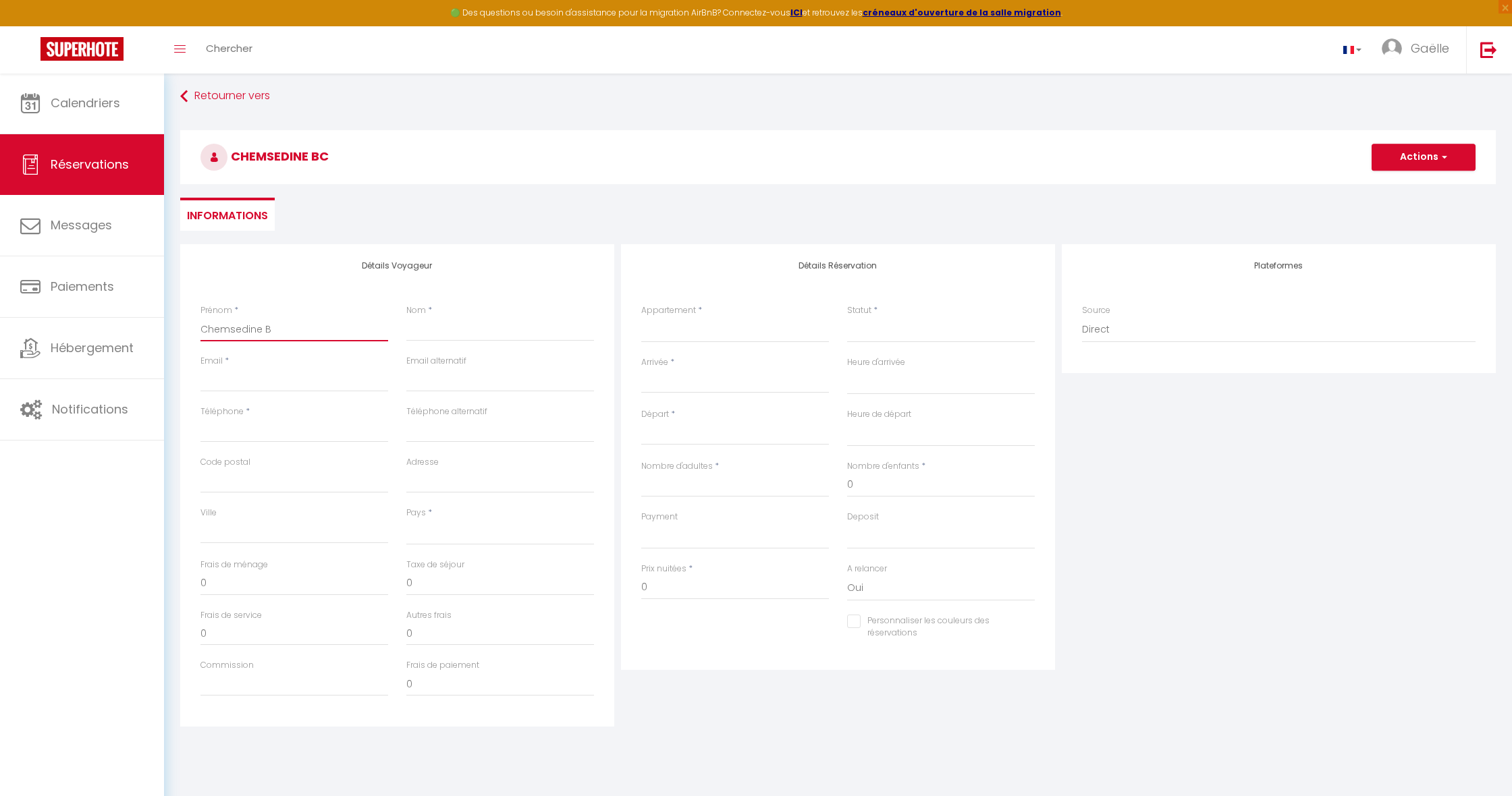
select select
checkbox input "false"
type input "Chemsedine"
select select
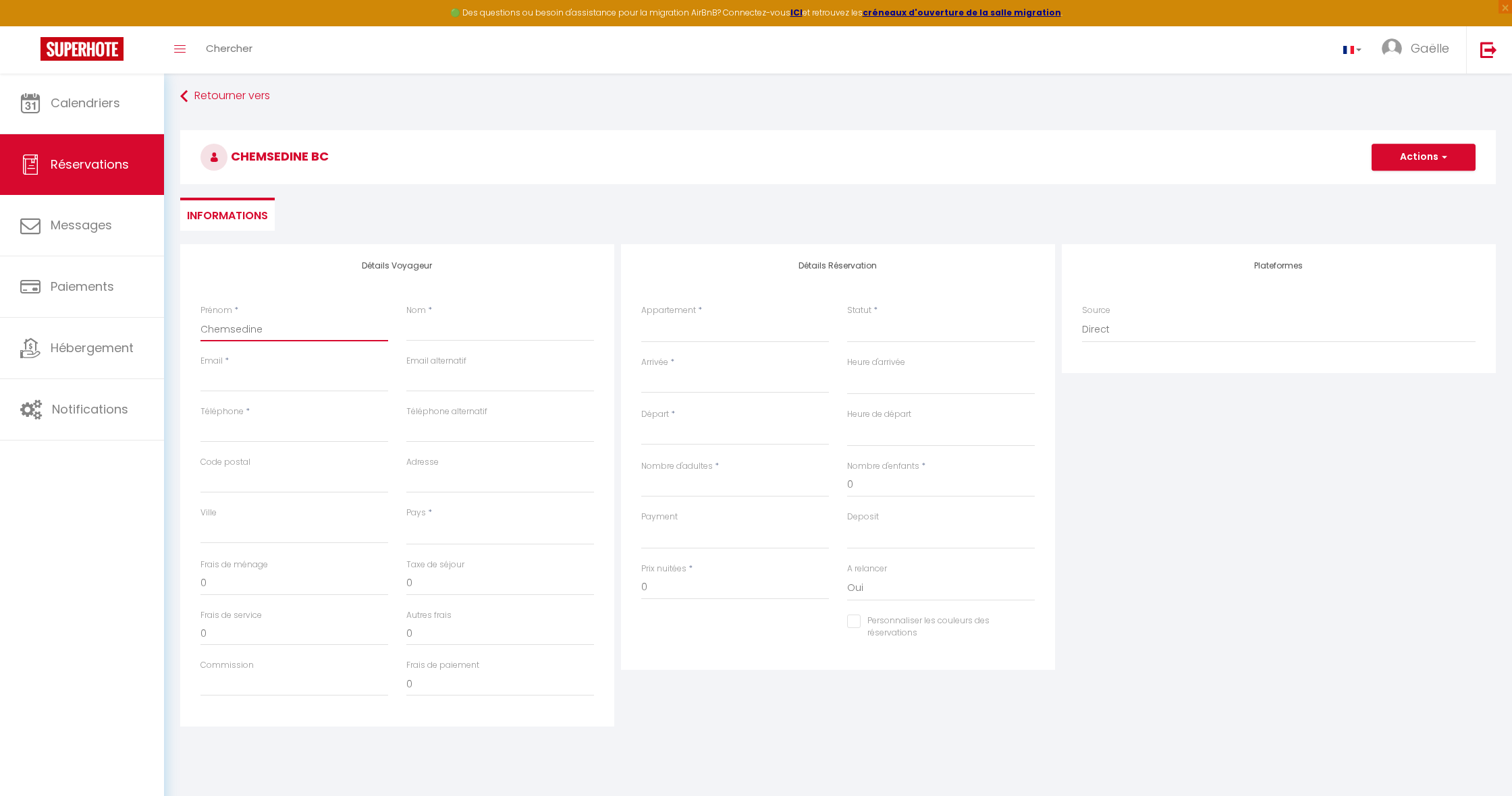
select select
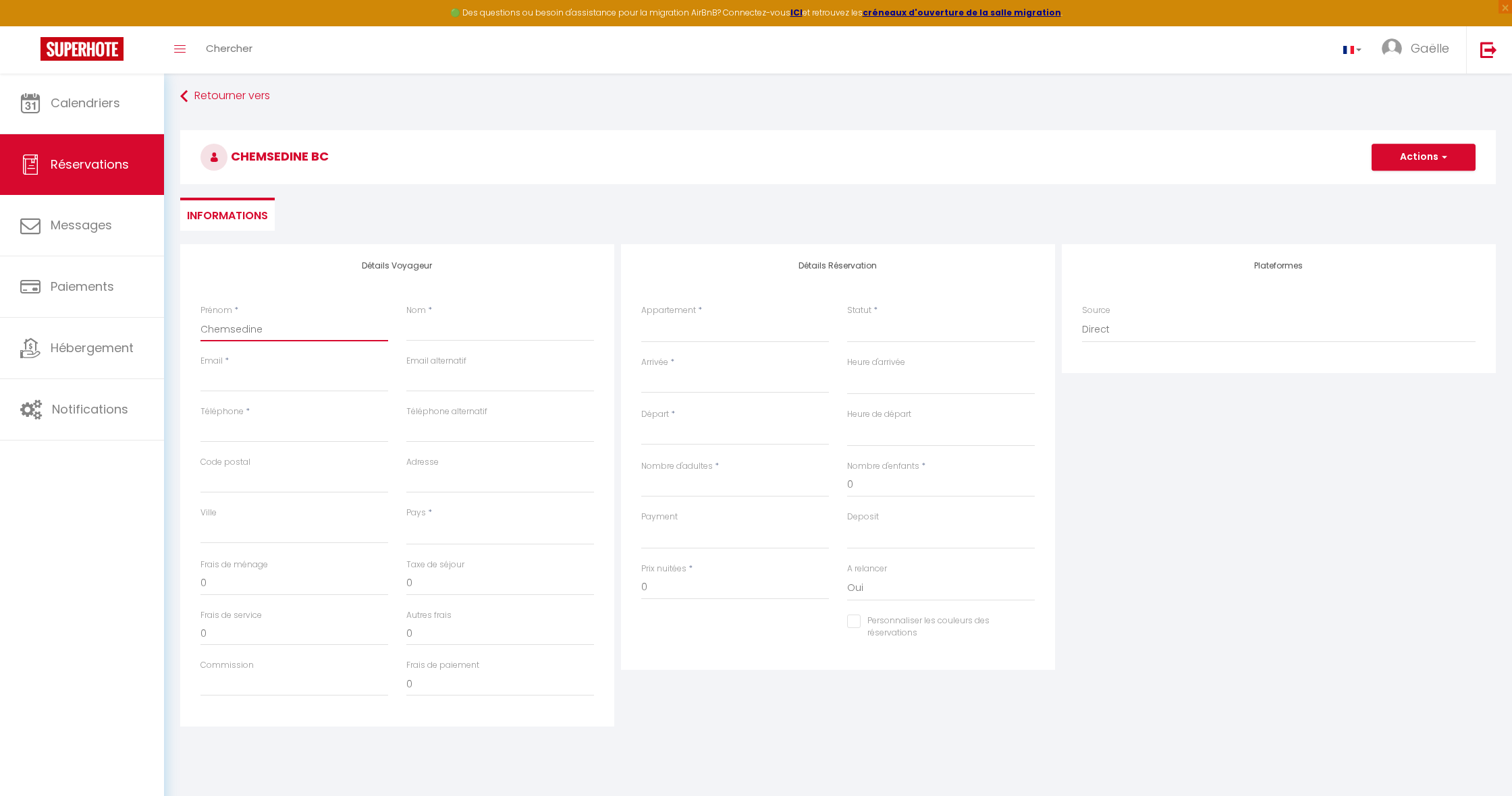
select select
checkbox input "false"
type input "Chemsedine"
select select
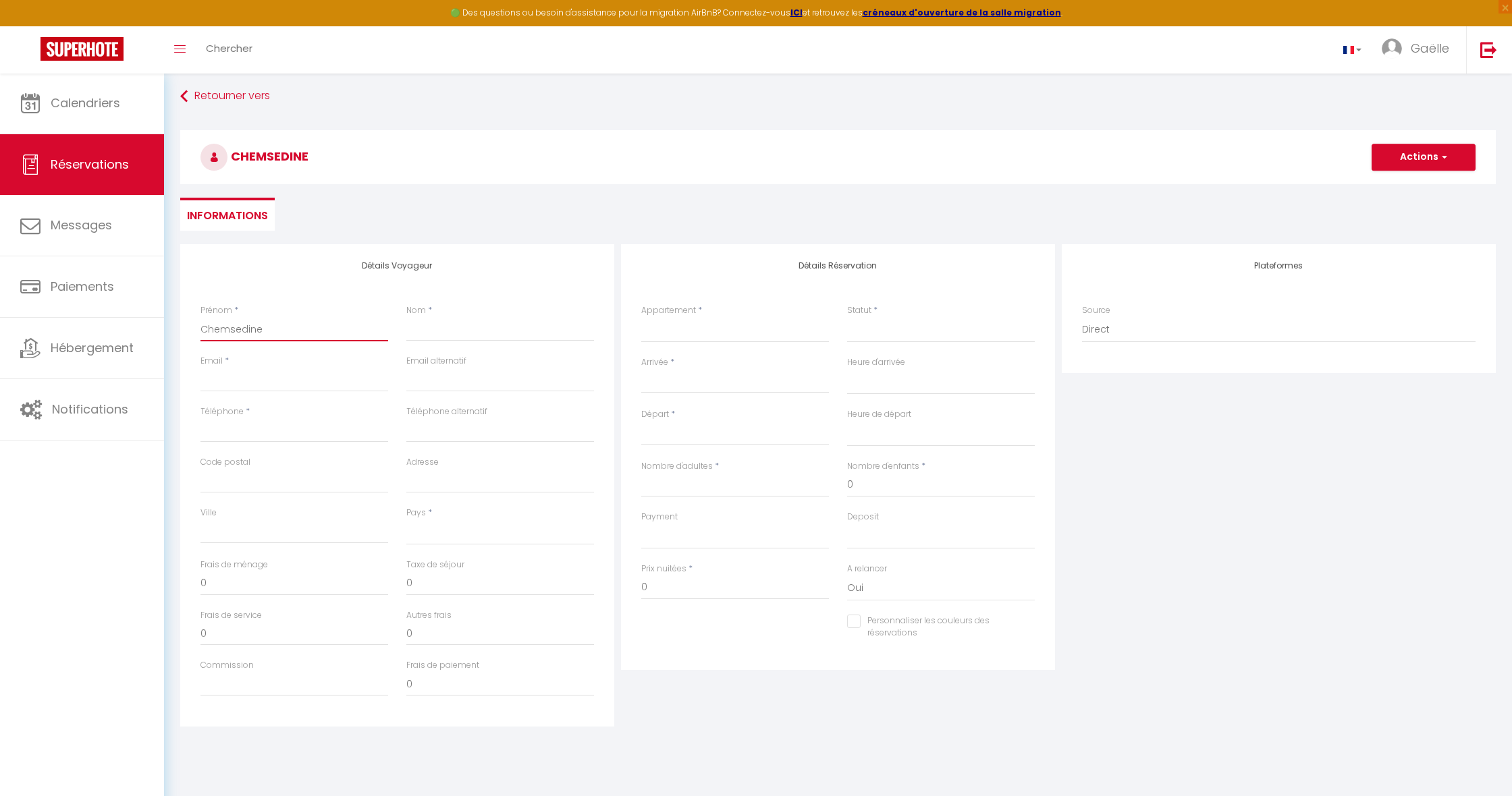
select select
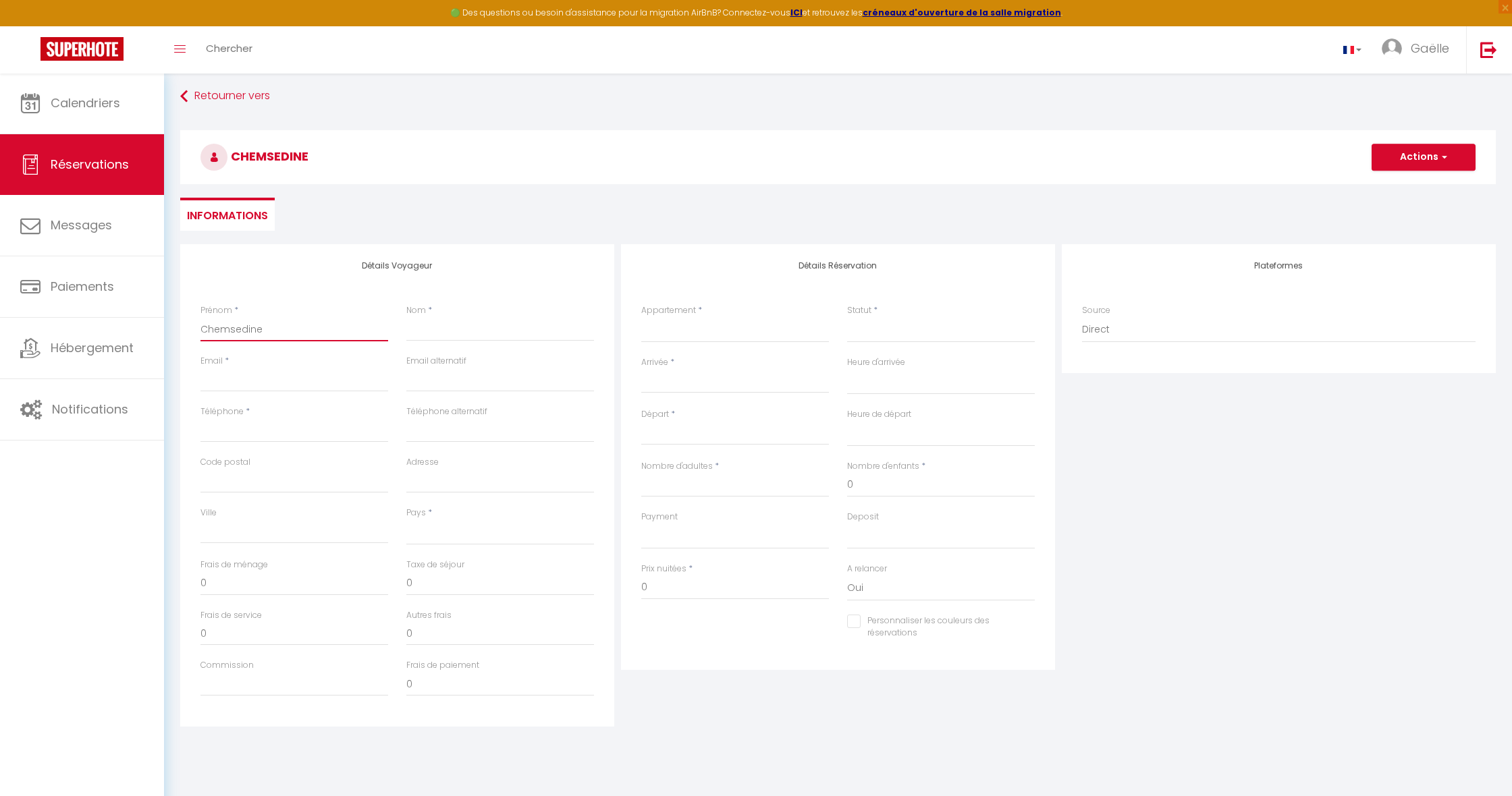
checkbox input "false"
type input "Chemsedine"
paste input "Chemsedine Bchir"
type input "Chemsedine Bchir"
select select
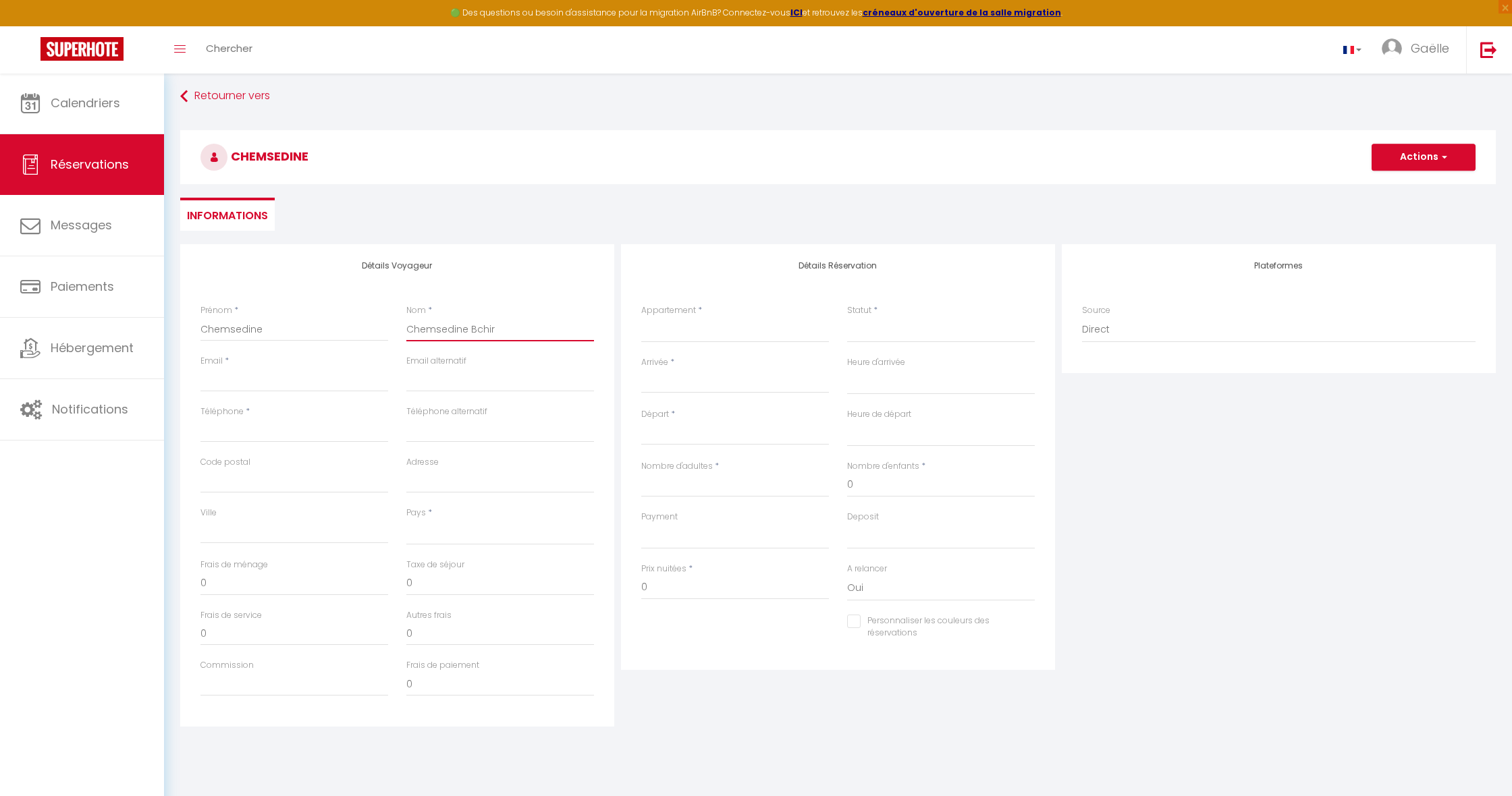
select select
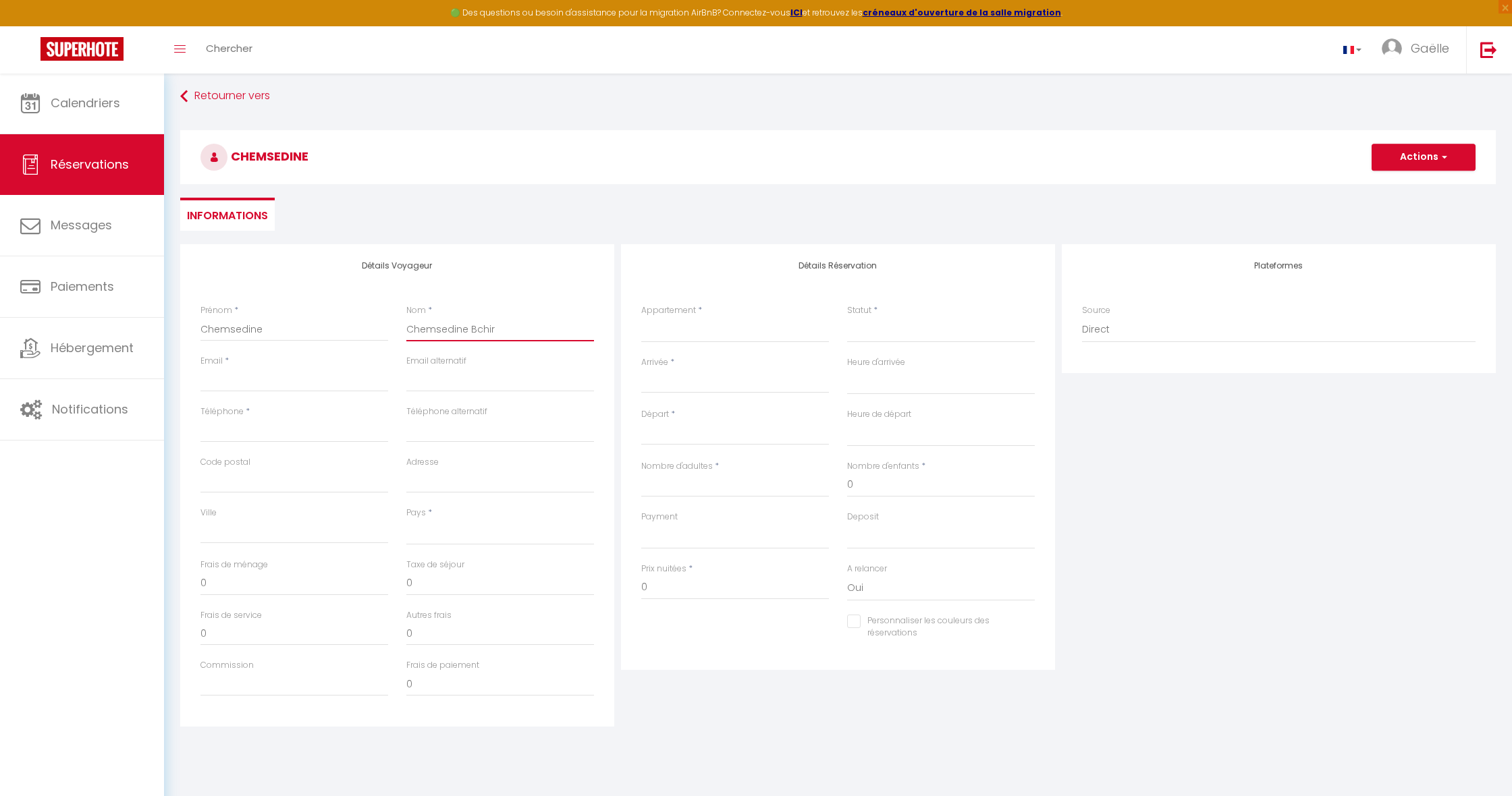
select select
checkbox input "false"
type input "ChemsedineBchir"
select select
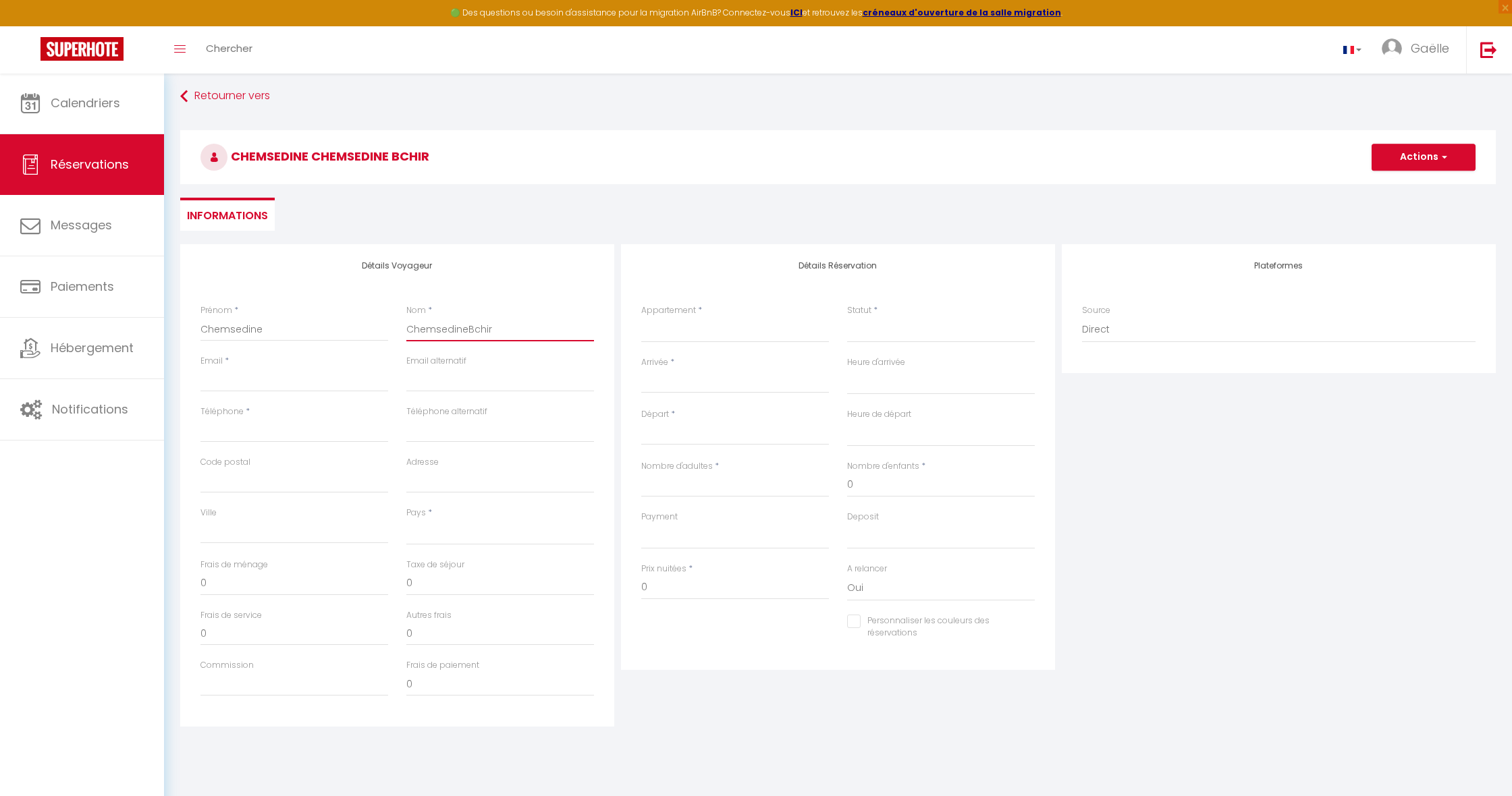
select select
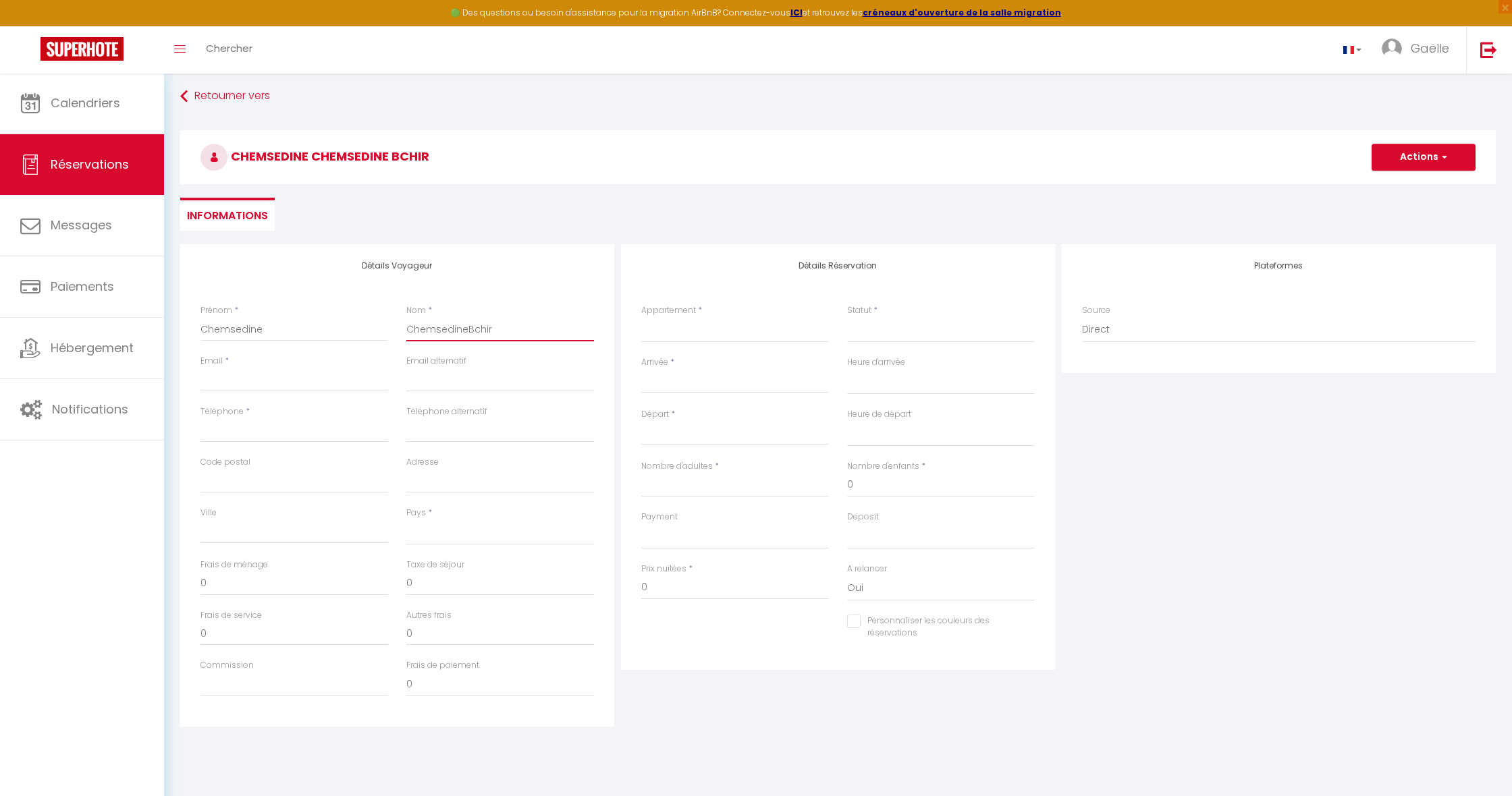
checkbox input "false"
type input "ChemsedinBchir"
select select
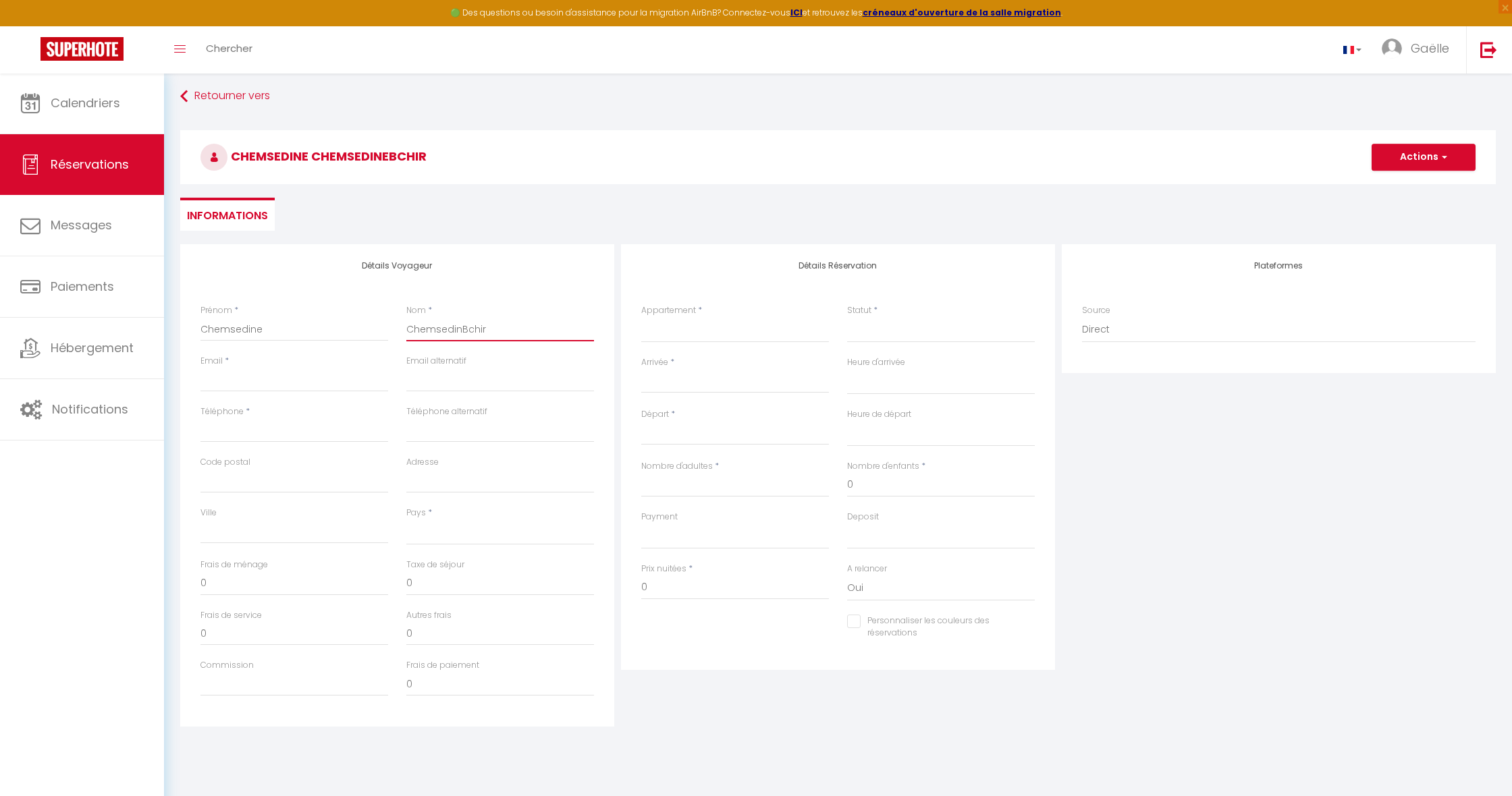
select select
checkbox input "false"
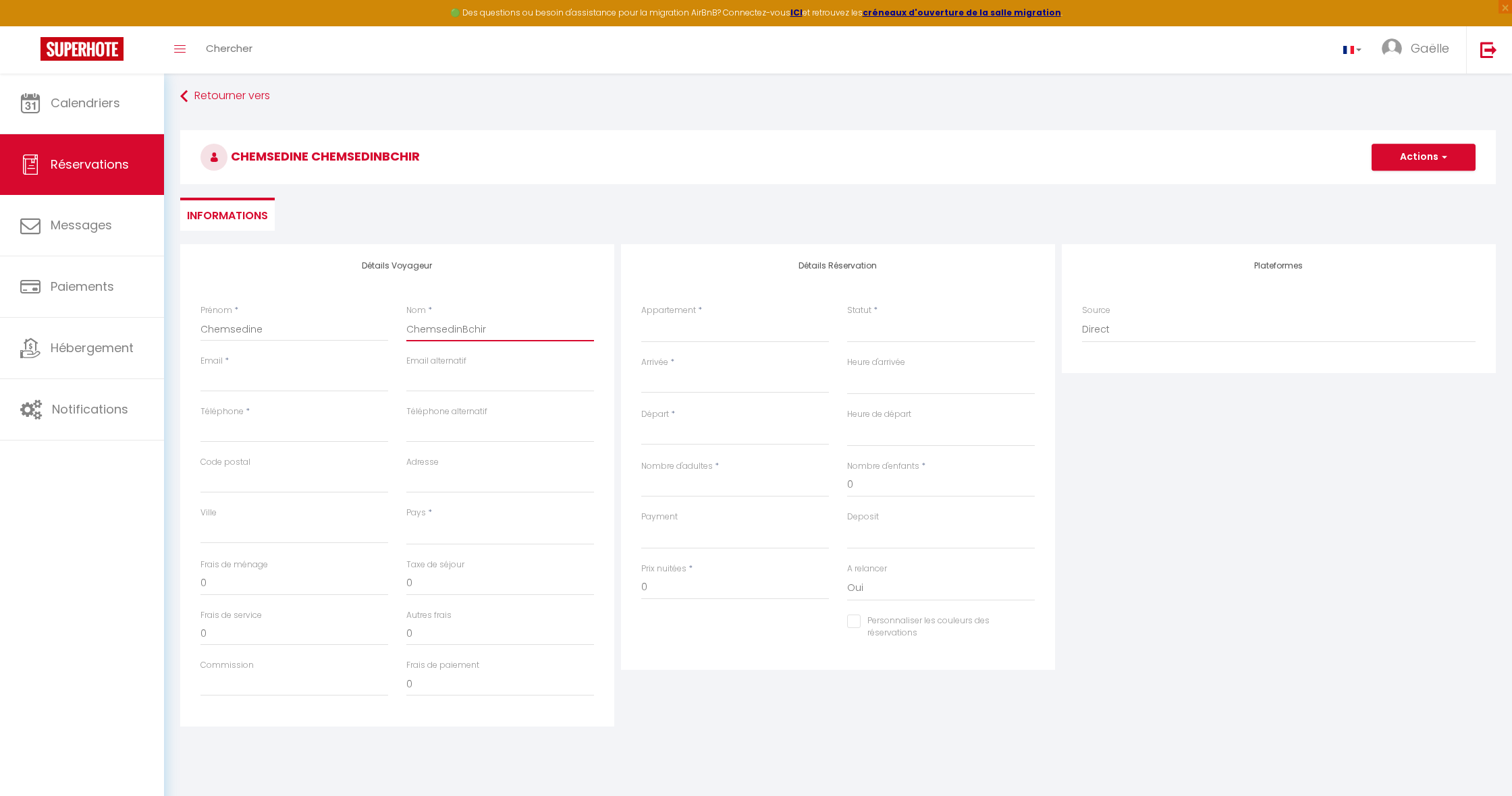
type input "ChemsediBchir"
select select
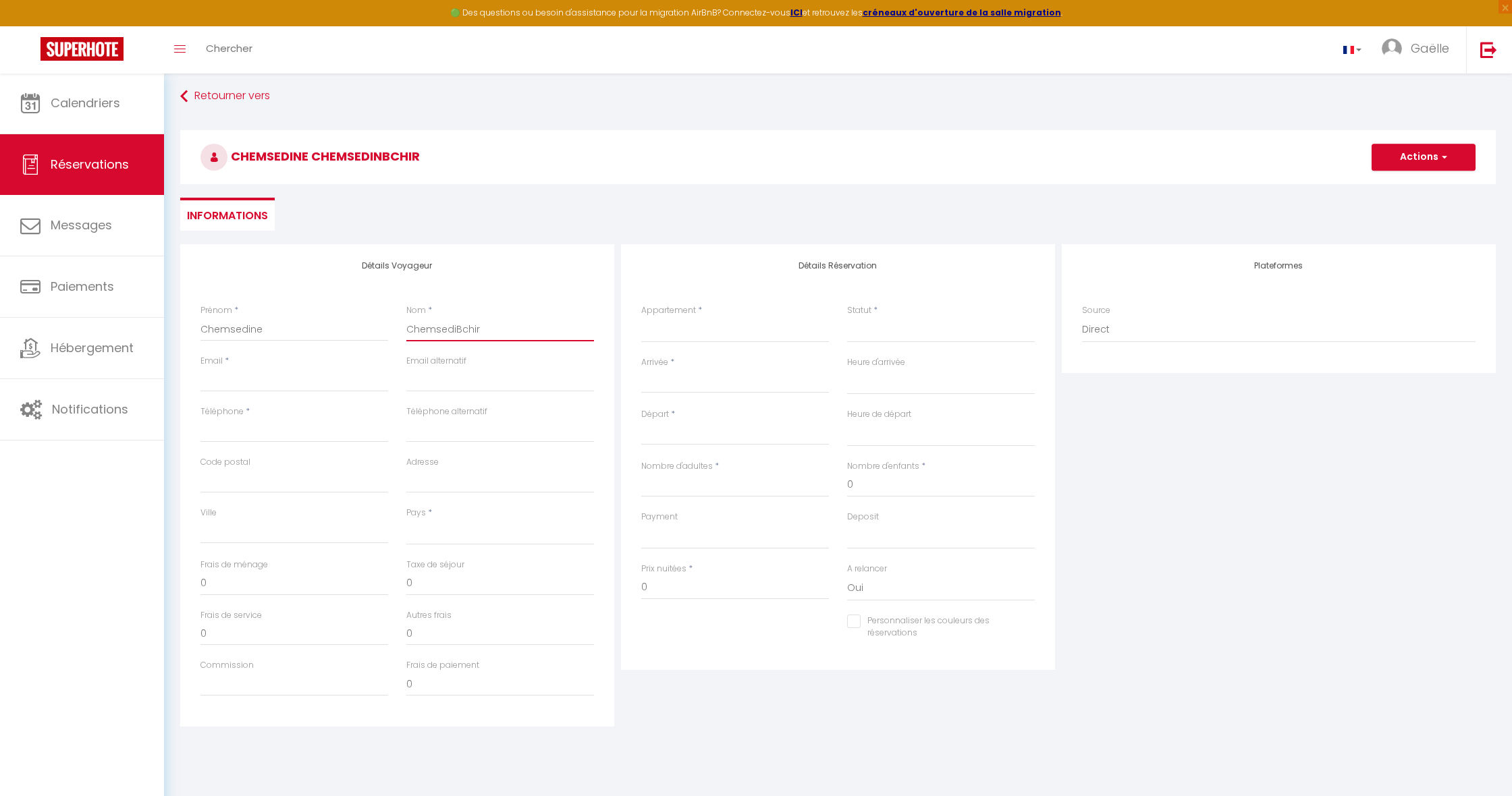
select select
checkbox input "false"
type input "ChemsedBchir"
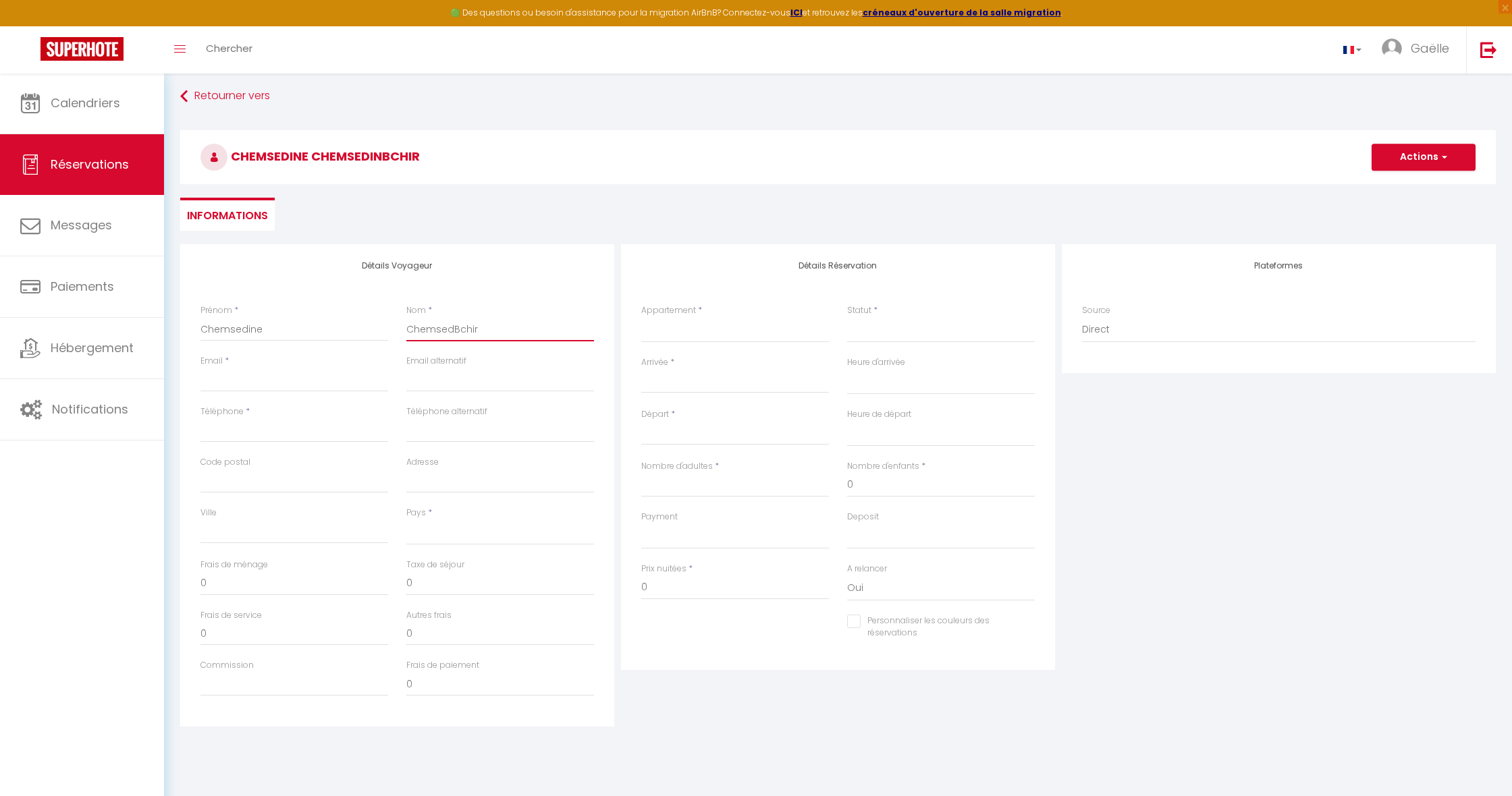
select select
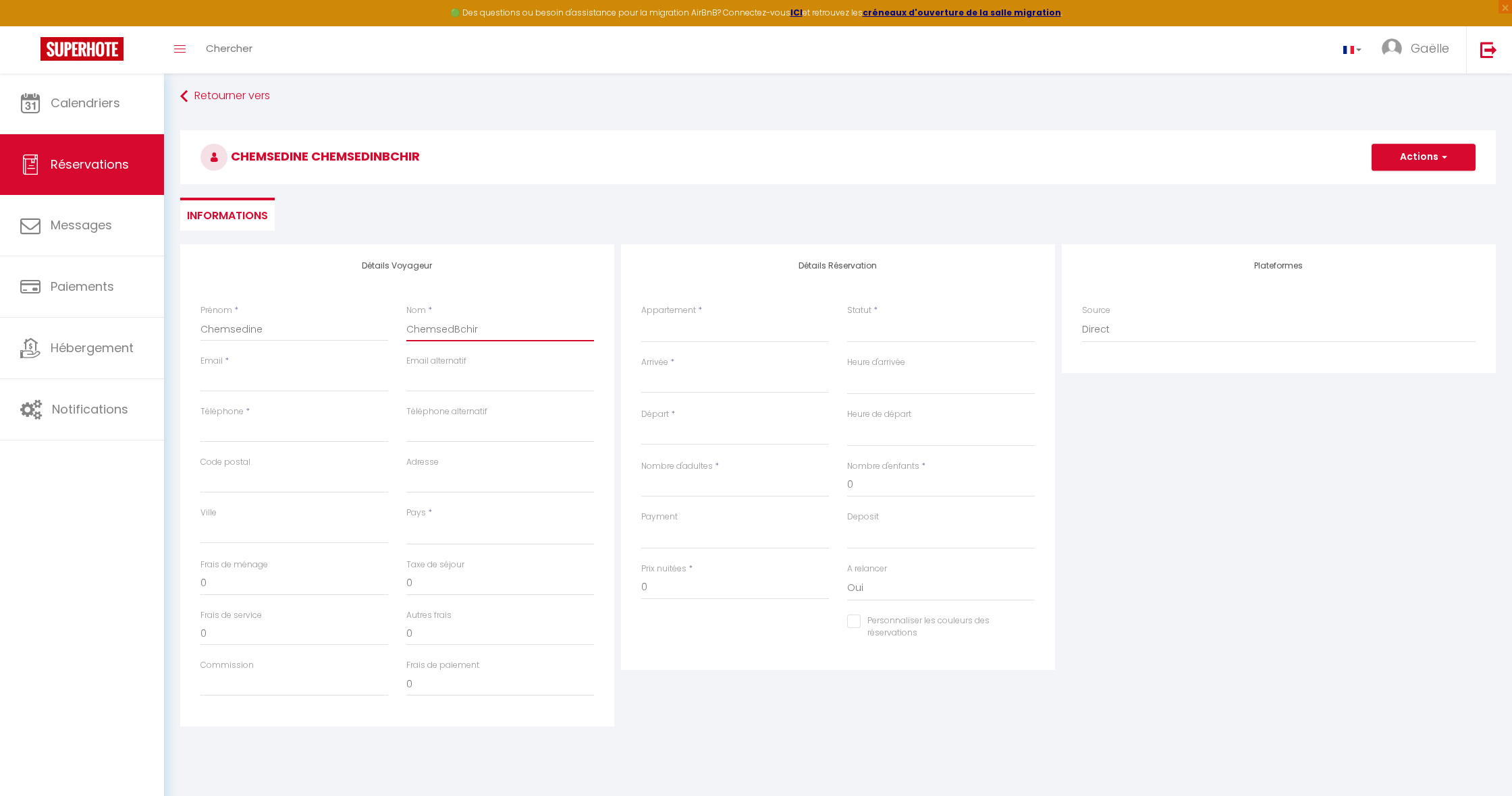
select select
checkbox input "false"
type input "ChemseBchir"
select select
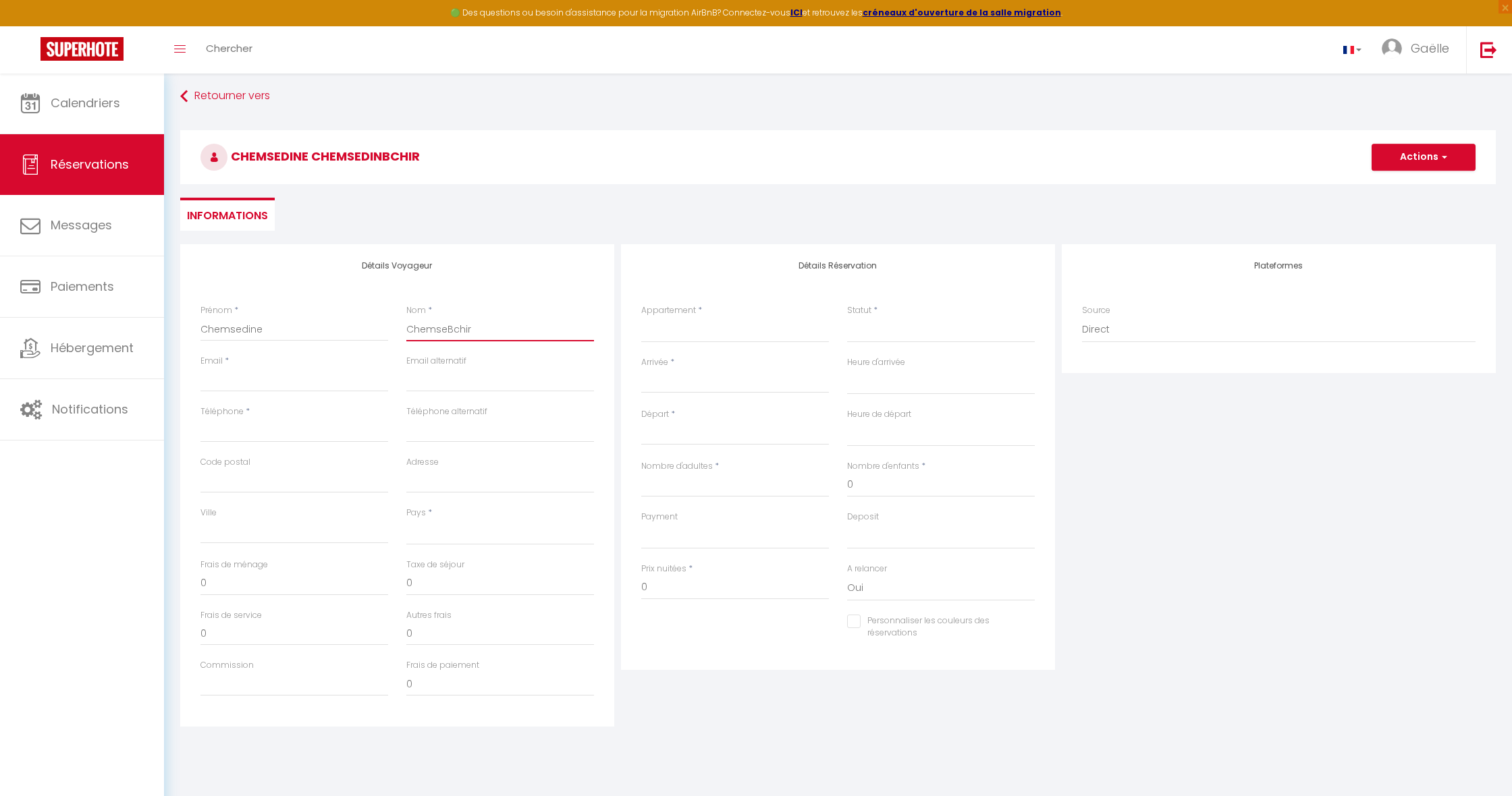
select select
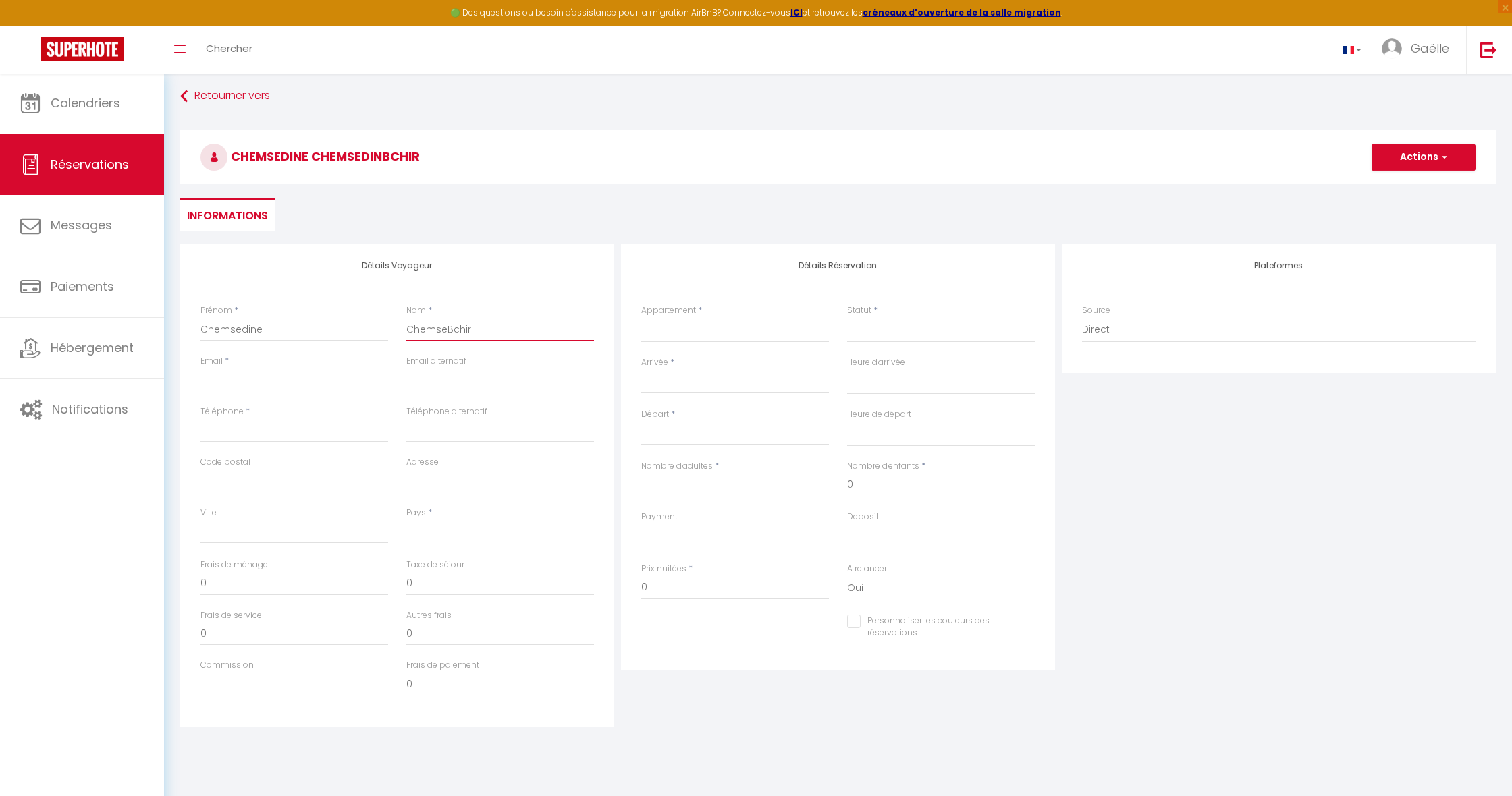
select select
checkbox input "false"
type input "ChemsBchir"
select select
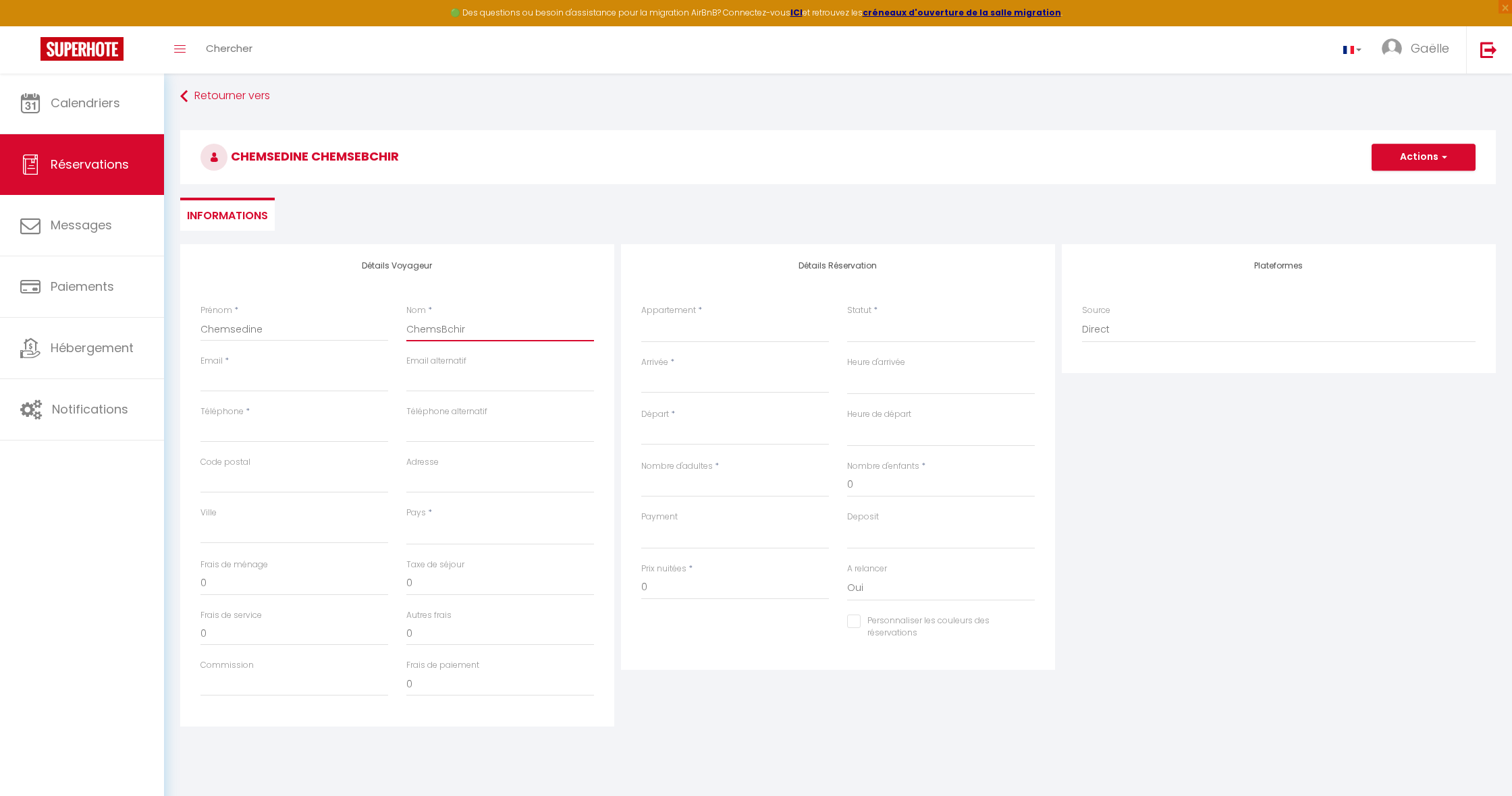
select select
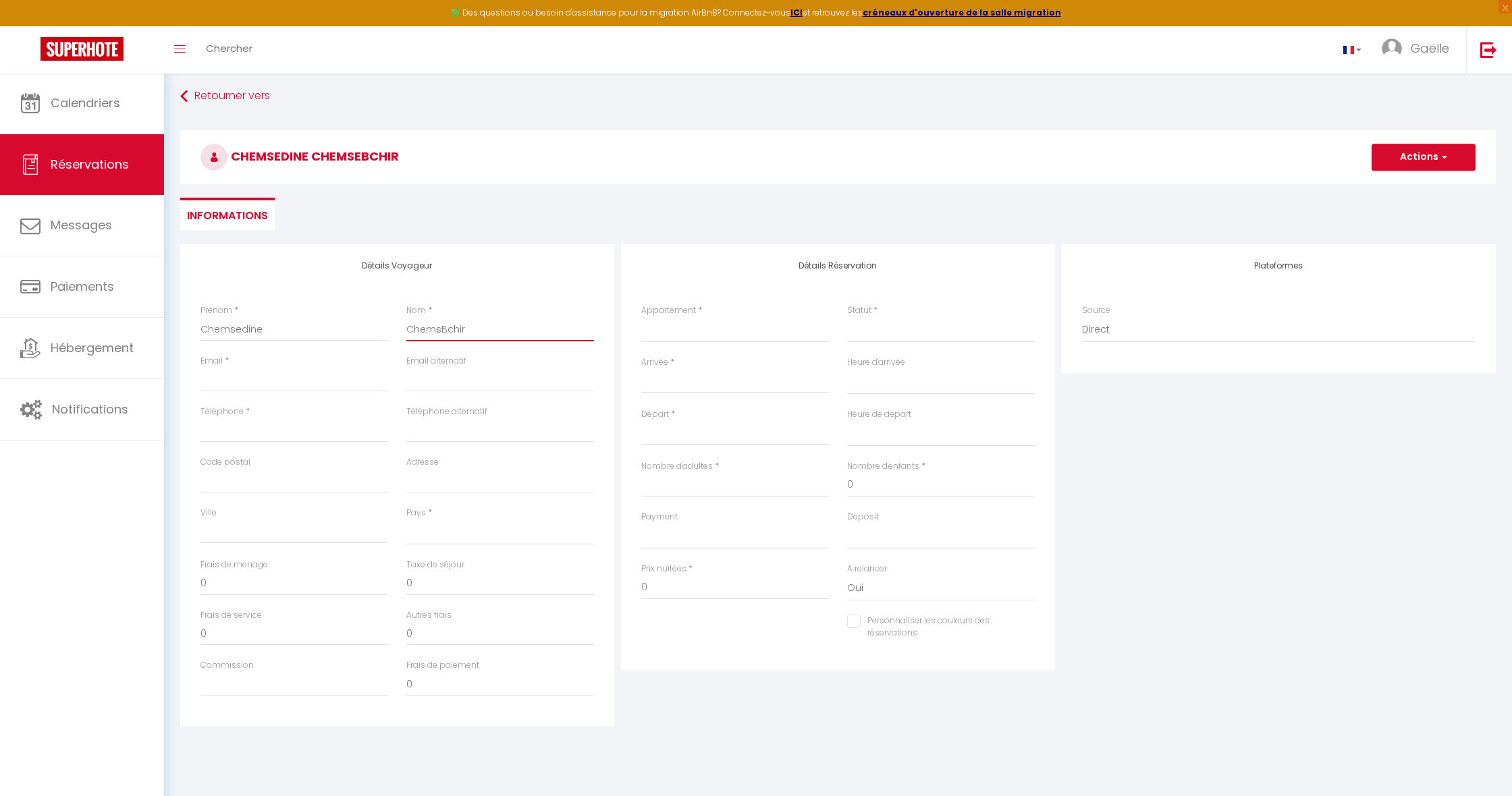
checkbox input "false"
type input "ChemBchir"
select select
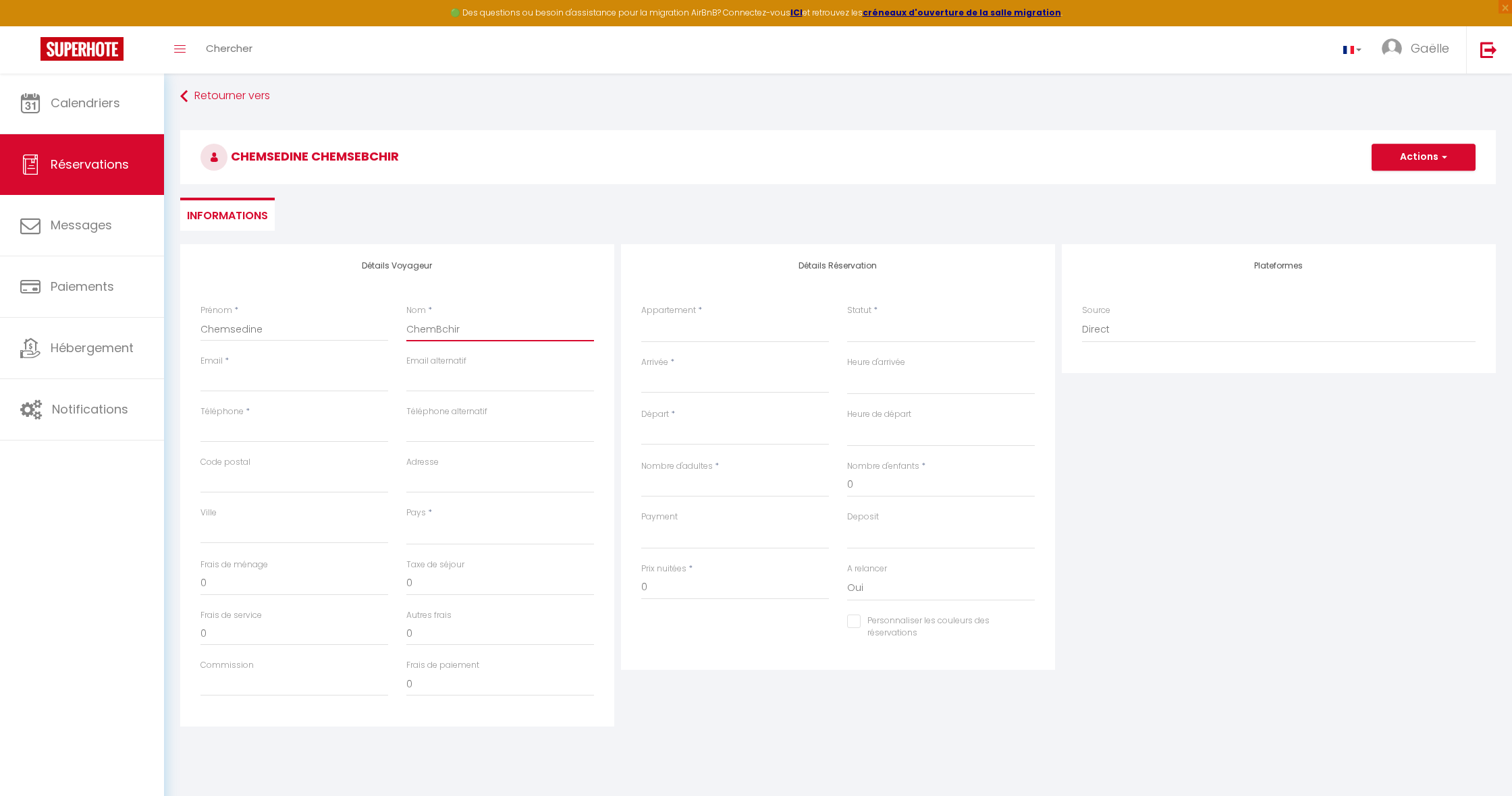
select select
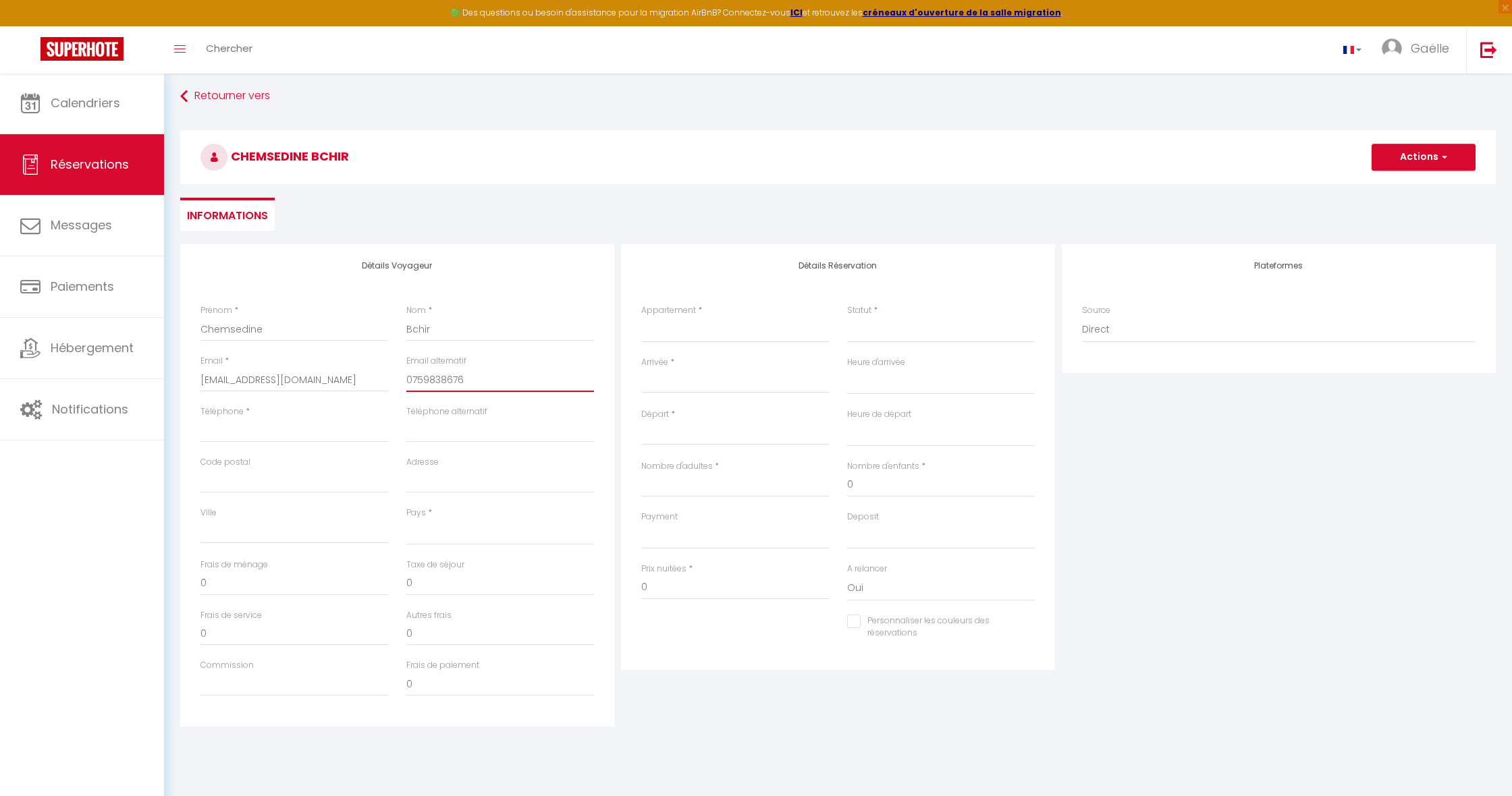
drag, startPoint x: 486, startPoint y: 382, endPoint x: 327, endPoint y: 376, distance: 159.1
click at [327, 376] on div "Email * [EMAIL_ADDRESS][DOMAIN_NAME] Email alternatif 0759838676" at bounding box center [397, 380] width 411 height 51
click at [731, 371] on div "< [DATE] > Dim Lun Mar Mer Jeu Ven Sam 1 2 3 4 5 6 7 8 9 10 11 12 13 14 15 16 1…" at bounding box center [735, 381] width 187 height 25
click at [697, 383] on input "Arrivée" at bounding box center [735, 383] width 187 height 17
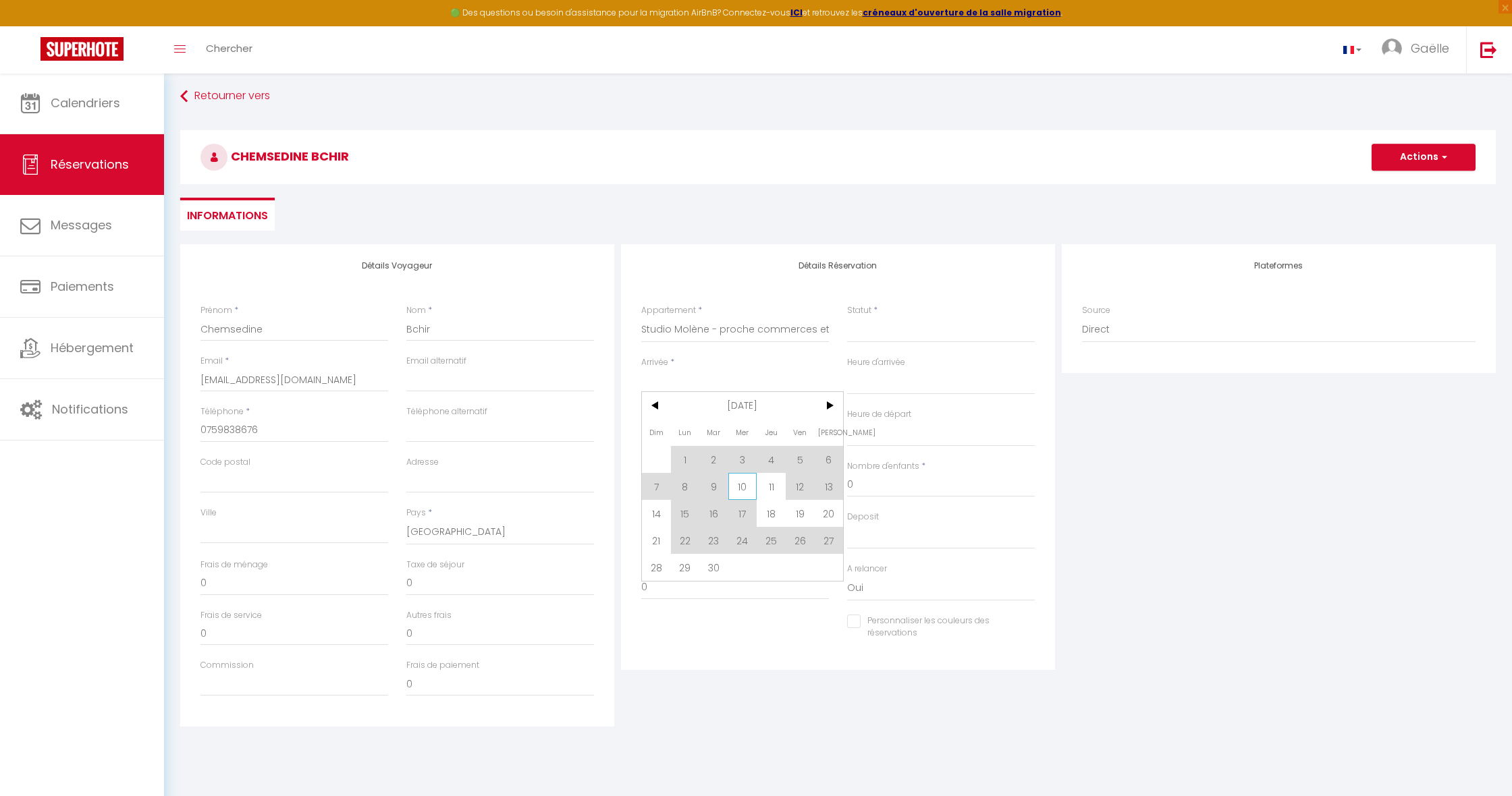
click at [744, 492] on span "10" at bounding box center [743, 486] width 29 height 27
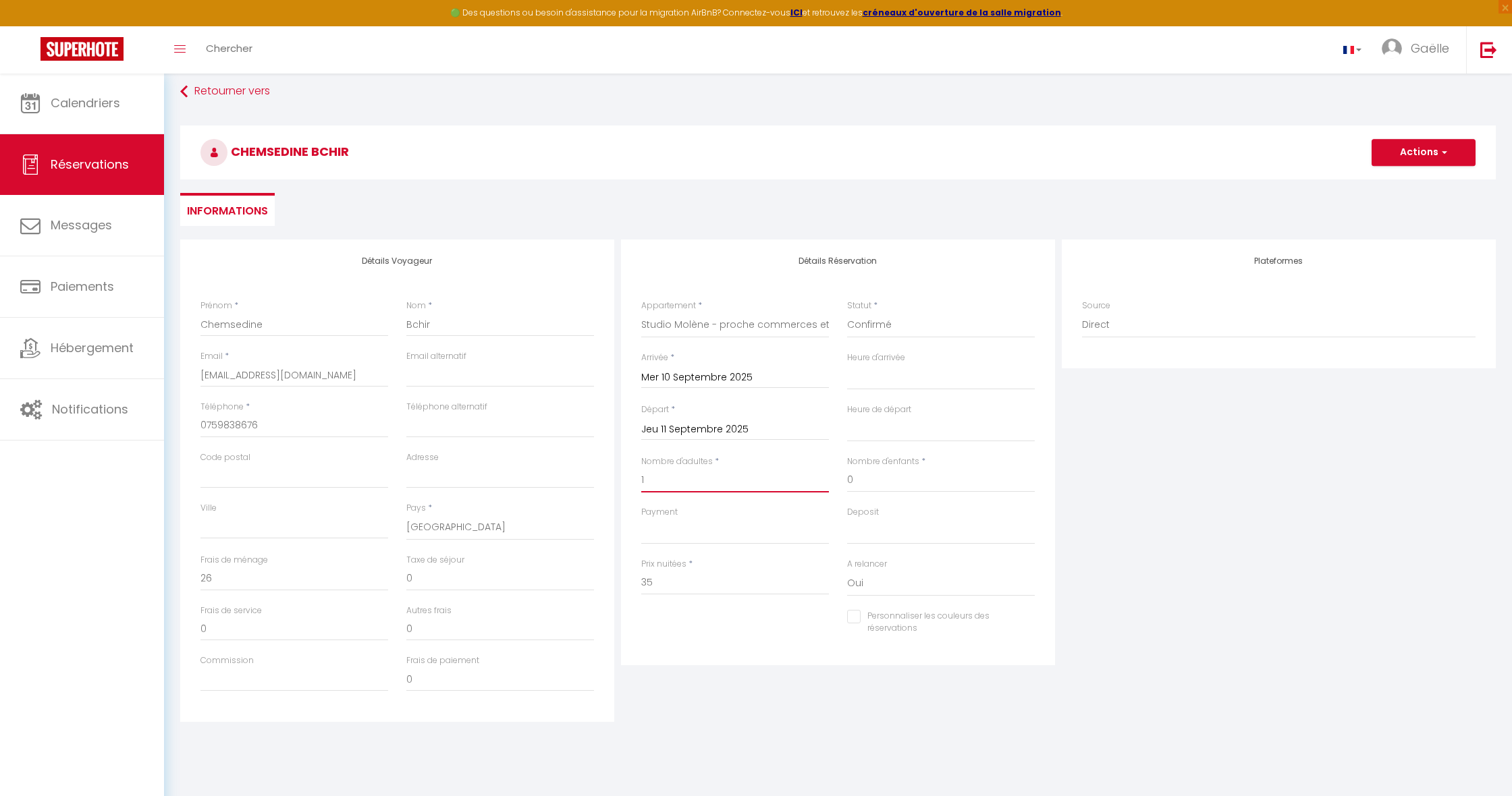
scroll to position [0, 0]
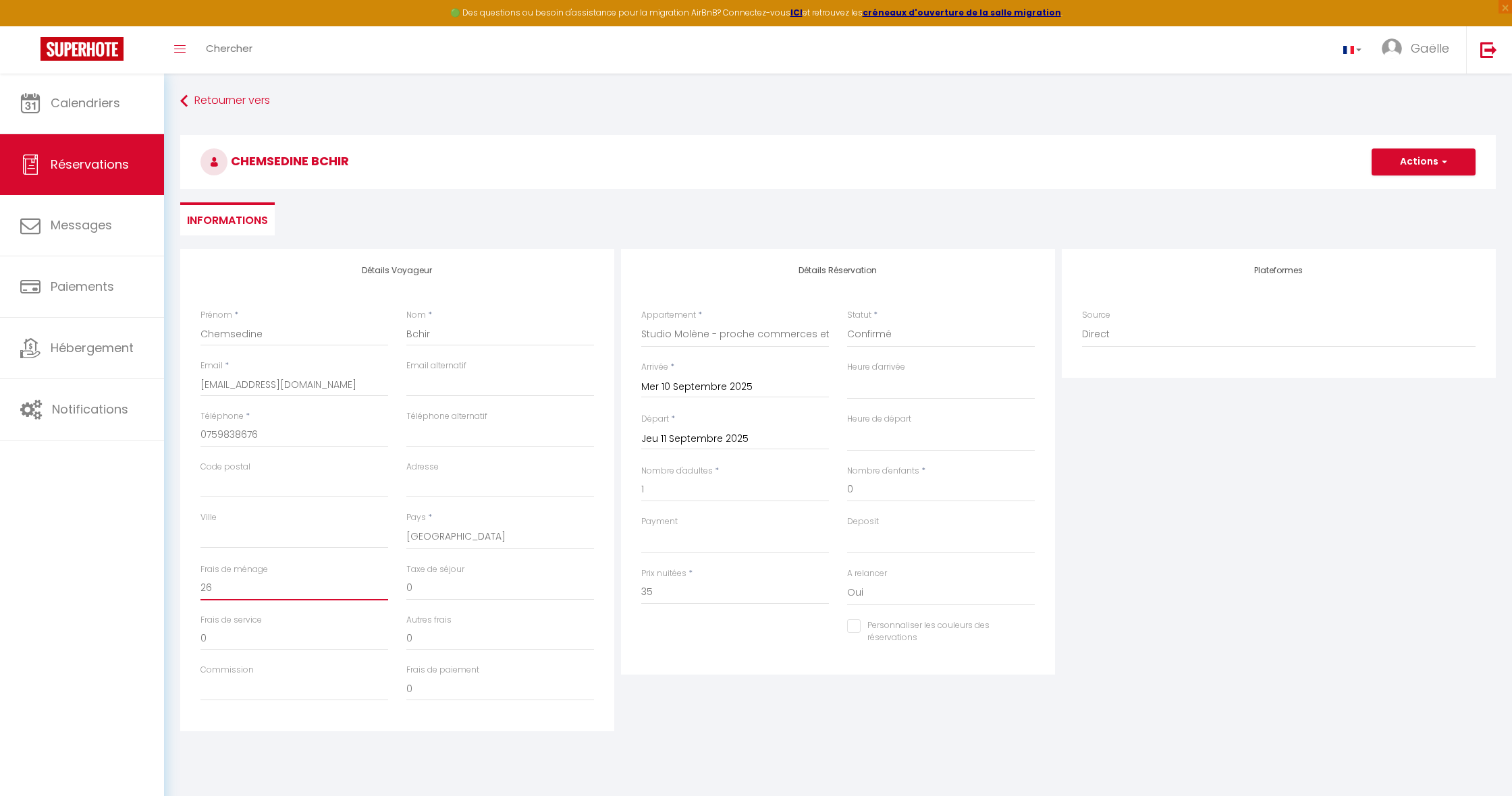
click at [249, 585] on input "26" at bounding box center [294, 588] width 187 height 25
click at [1410, 167] on button "Actions" at bounding box center [1423, 162] width 104 height 27
click at [1413, 189] on link "Enregistrer" at bounding box center [1410, 191] width 107 height 17
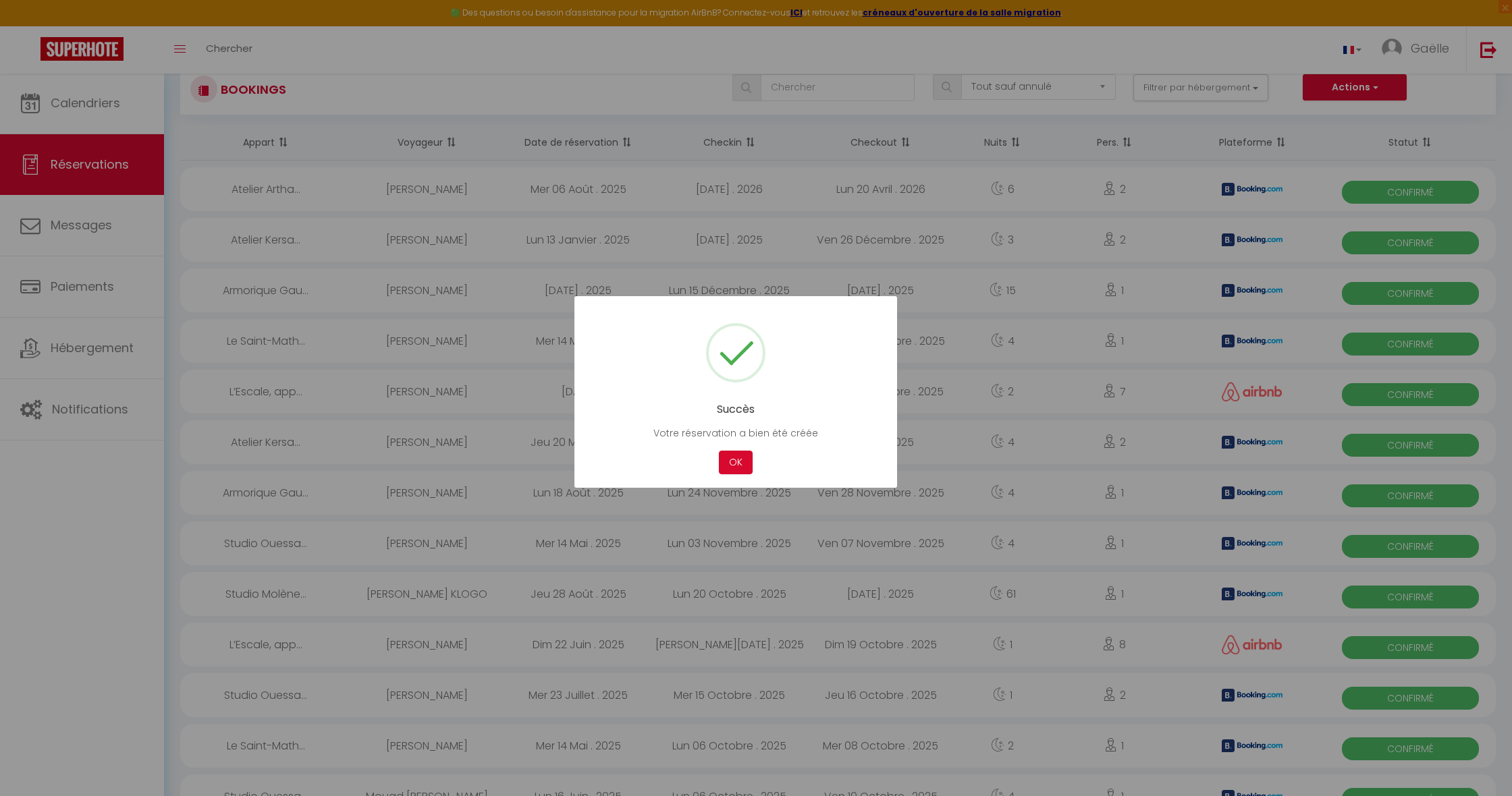
scroll to position [55, 0]
